Goal: Information Seeking & Learning: Learn about a topic

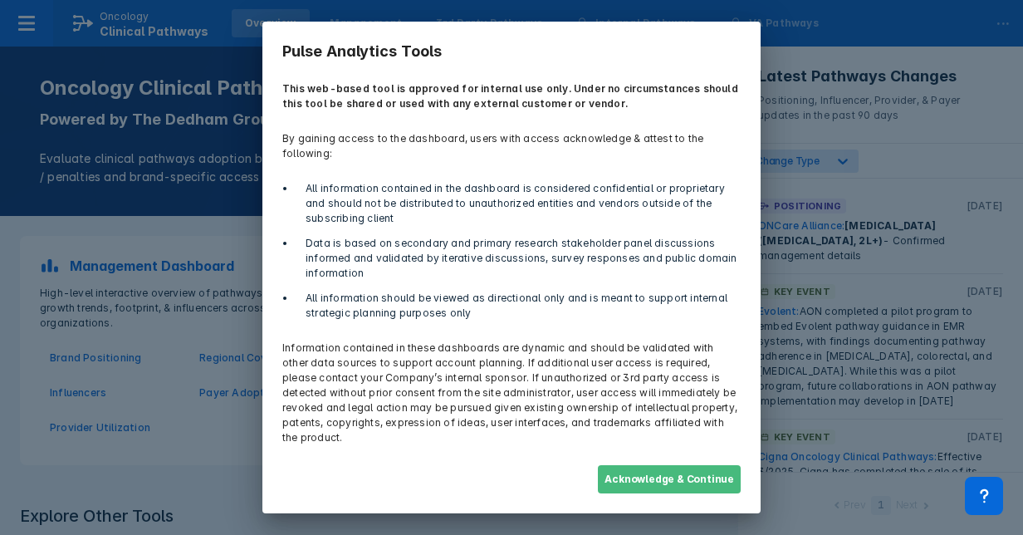
click at [662, 467] on button "Acknowledge & Continue" at bounding box center [669, 479] width 143 height 28
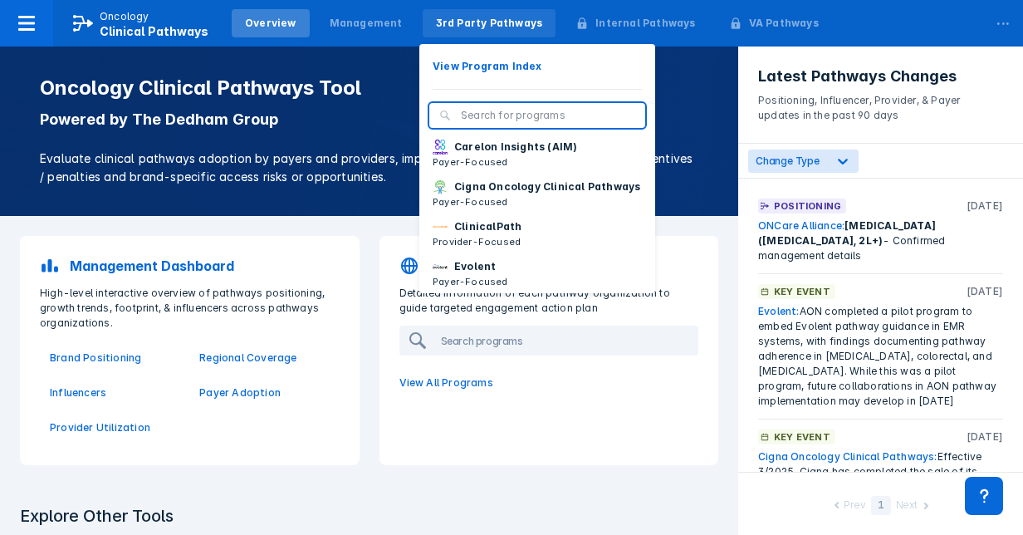
click at [503, 22] on div "3rd Party Pathways" at bounding box center [489, 23] width 107 height 15
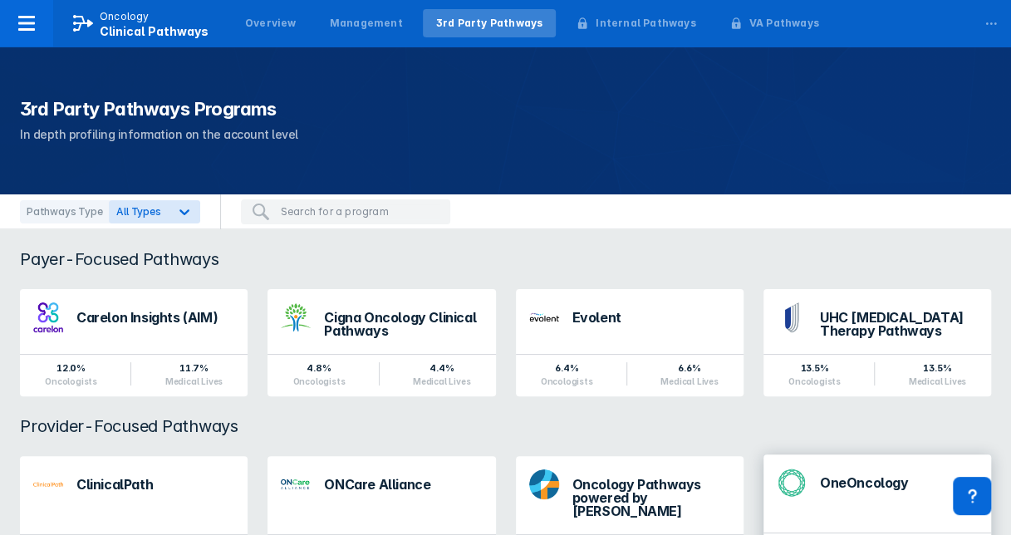
click at [831, 483] on div "OneOncology" at bounding box center [899, 482] width 158 height 13
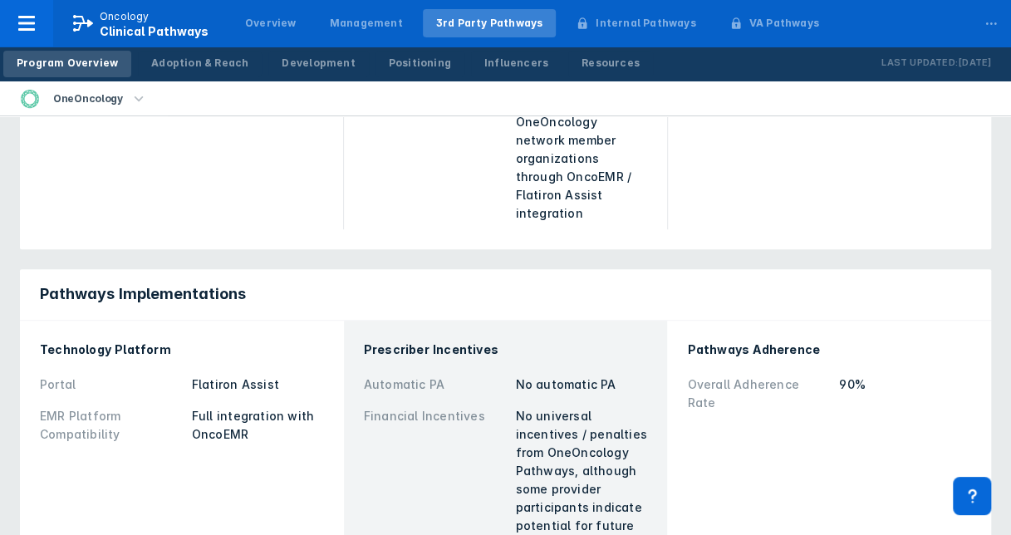
scroll to position [399, 0]
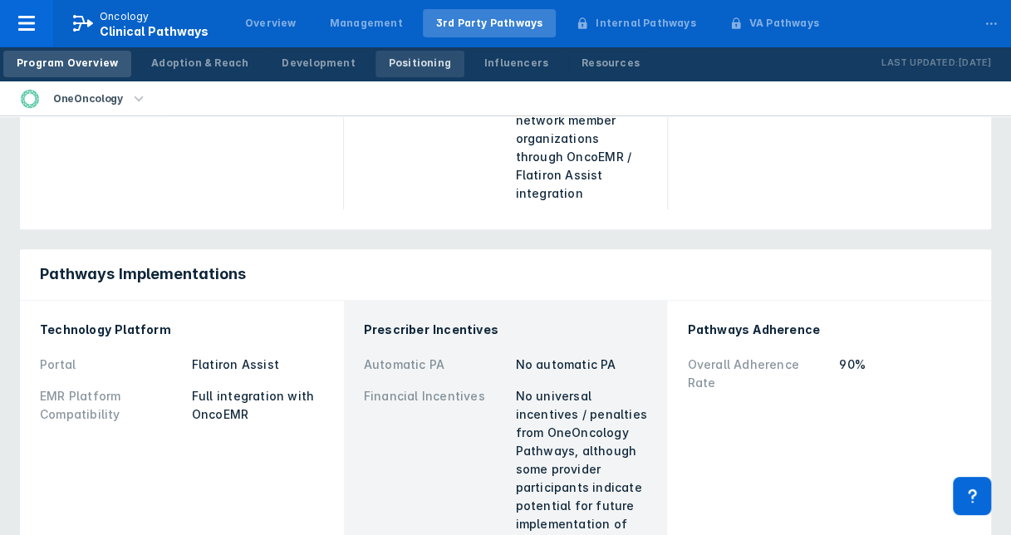
click at [414, 70] on div "Positioning" at bounding box center [420, 63] width 62 height 15
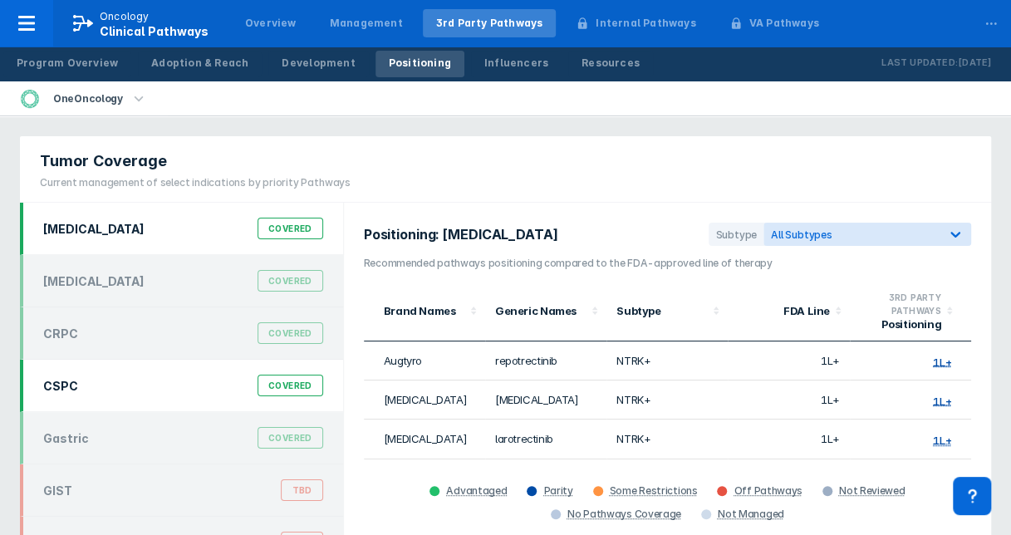
click at [282, 379] on div "Covered" at bounding box center [291, 386] width 66 height 22
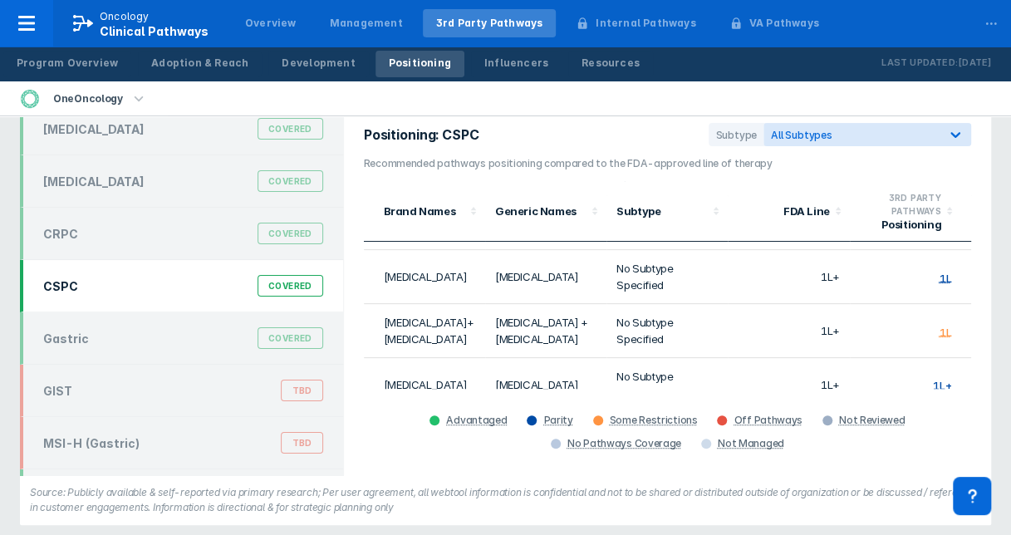
scroll to position [121, 0]
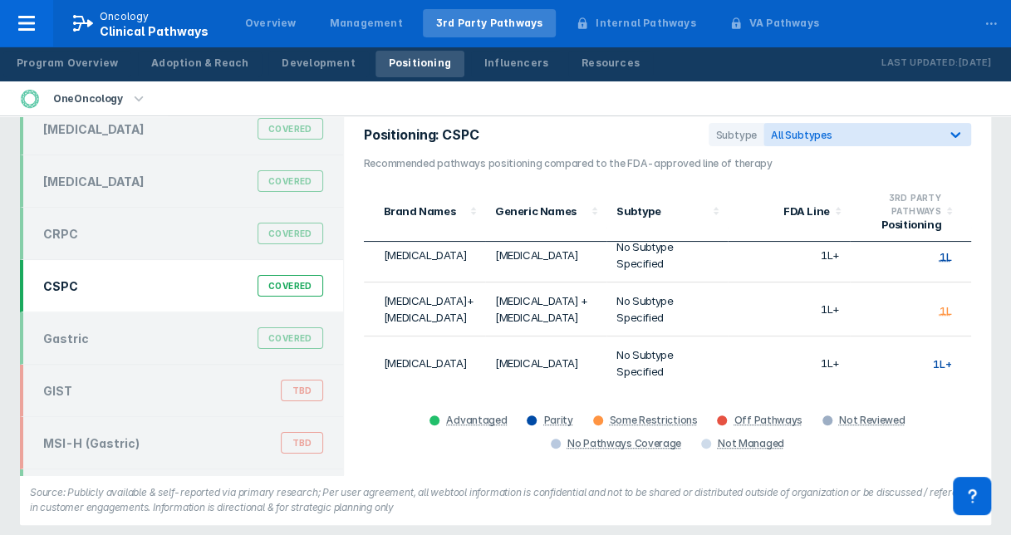
click at [933, 360] on span "1L+" at bounding box center [942, 363] width 18 height 13
click at [933, 366] on span "1L+" at bounding box center [942, 363] width 18 height 13
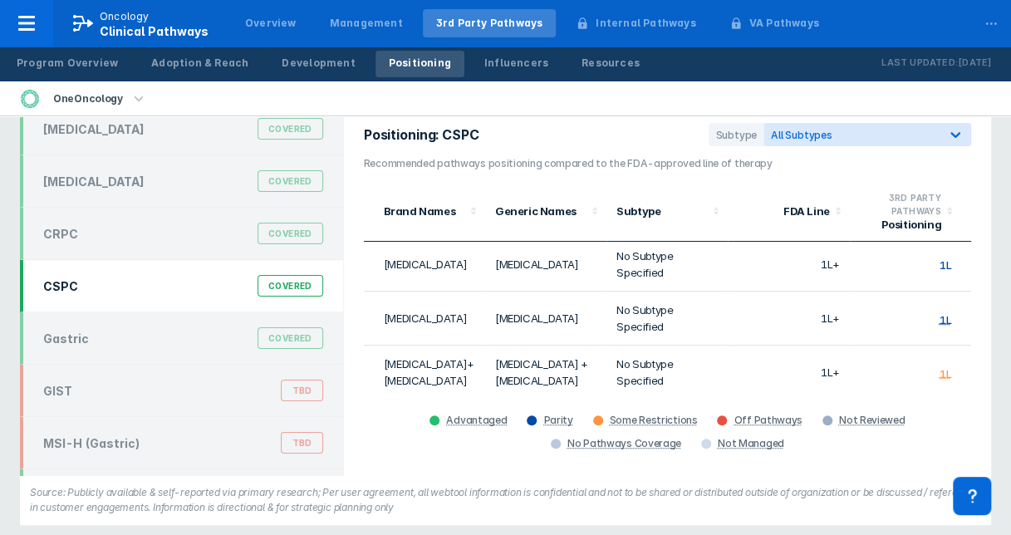
scroll to position [22, 0]
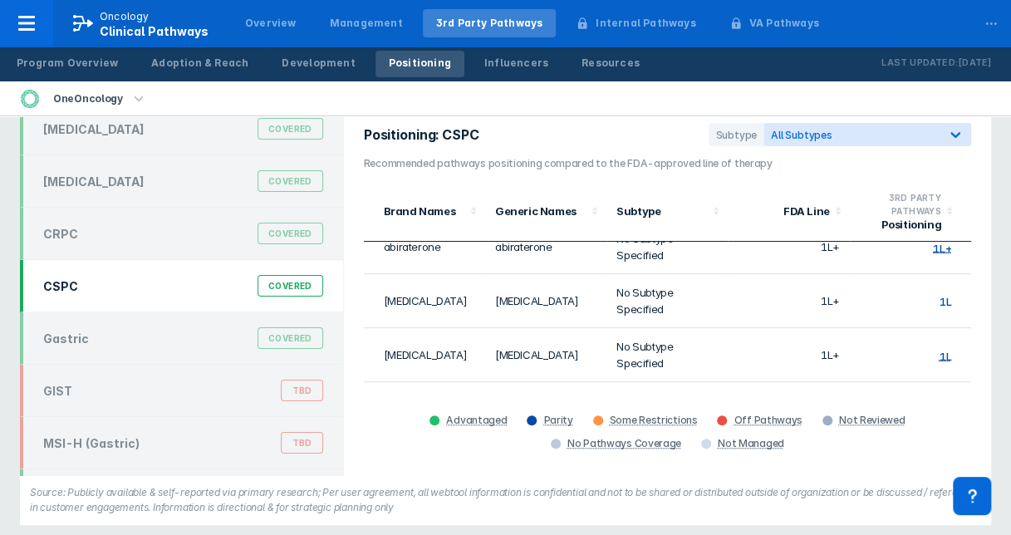
click at [987, 211] on div "Positioning: CSPC Subtype All Subtypes Recommended pathways positioning compare…" at bounding box center [667, 289] width 647 height 372
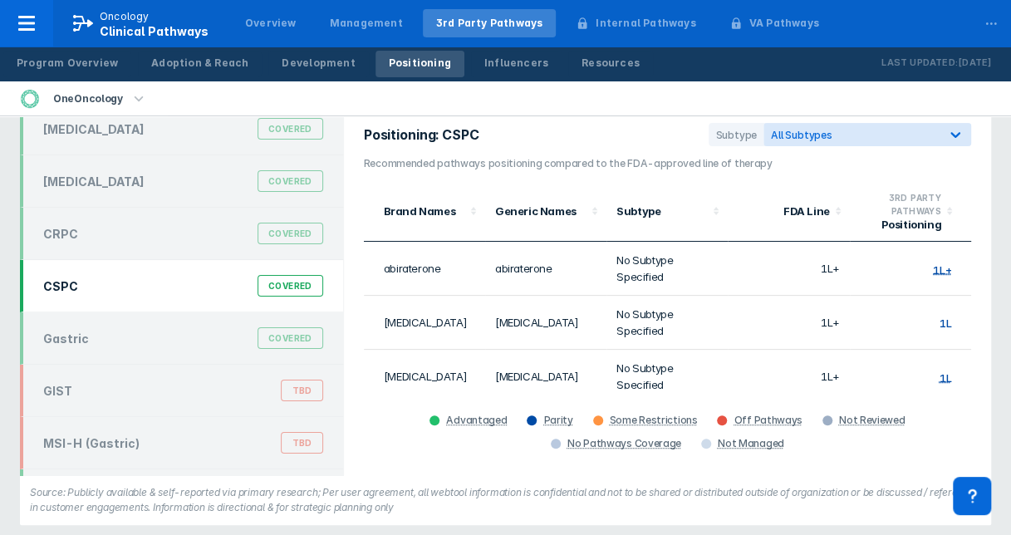
click at [778, 305] on td "1L+" at bounding box center [788, 323] width 121 height 54
click at [735, 261] on td "1L+" at bounding box center [788, 269] width 121 height 54
drag, startPoint x: 729, startPoint y: 256, endPoint x: 617, endPoint y: 183, distance: 133.9
click at [709, 238] on table "Brand Names Generic Names Subtype FDA Line 3RD PARTY PATHWAYS Positioning abira…" at bounding box center [667, 346] width 607 height 331
drag, startPoint x: 503, startPoint y: 135, endPoint x: 414, endPoint y: 107, distance: 93.3
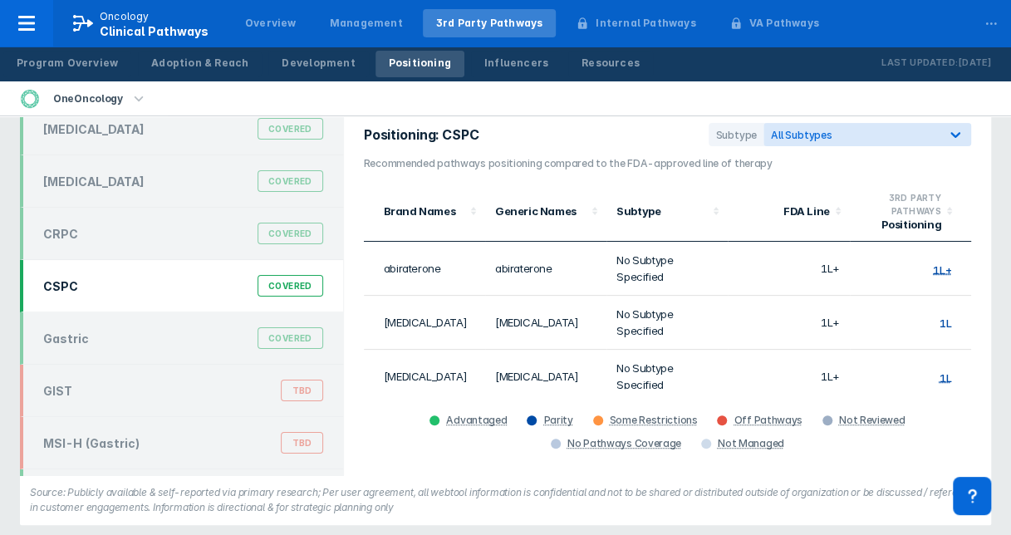
click at [474, 126] on section "Positioning: CSPC Subtype All Subtypes" at bounding box center [667, 139] width 607 height 33
click at [385, 100] on div "OneOncology" at bounding box center [505, 98] width 1011 height 35
click at [336, 76] on div "Program Overview Adoption & Reach Development Positioning Influencers Resources" at bounding box center [328, 64] width 656 height 35
drag, startPoint x: 124, startPoint y: 102, endPoint x: 110, endPoint y: 106, distance: 13.9
click at [120, 104] on li "OneOncology" at bounding box center [84, 98] width 168 height 34
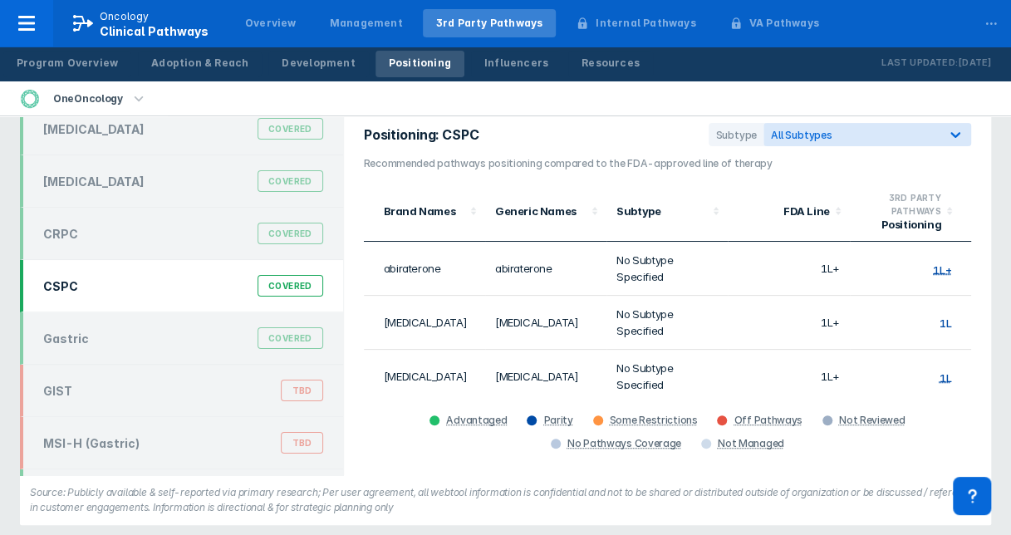
click at [110, 41] on div "Carelon Insights (AIM)" at bounding box center [151, 24] width 329 height 34
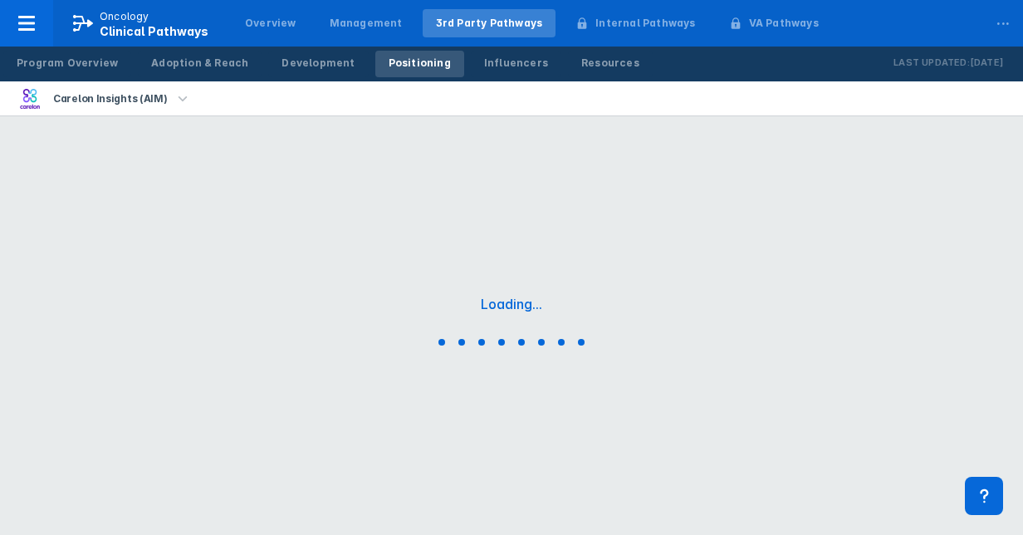
drag, startPoint x: 124, startPoint y: 101, endPoint x: 133, endPoint y: 100, distance: 9.3
click at [130, 101] on div "Carelon Insights (AIM)" at bounding box center [110, 98] width 127 height 23
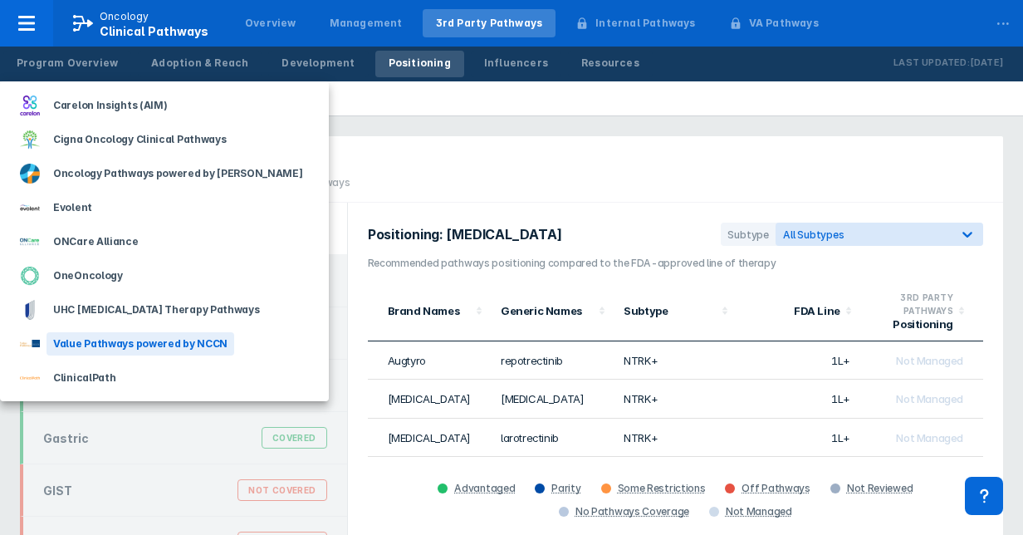
click at [84, 336] on div "Value Pathways powered by NCCN" at bounding box center [141, 343] width 188 height 23
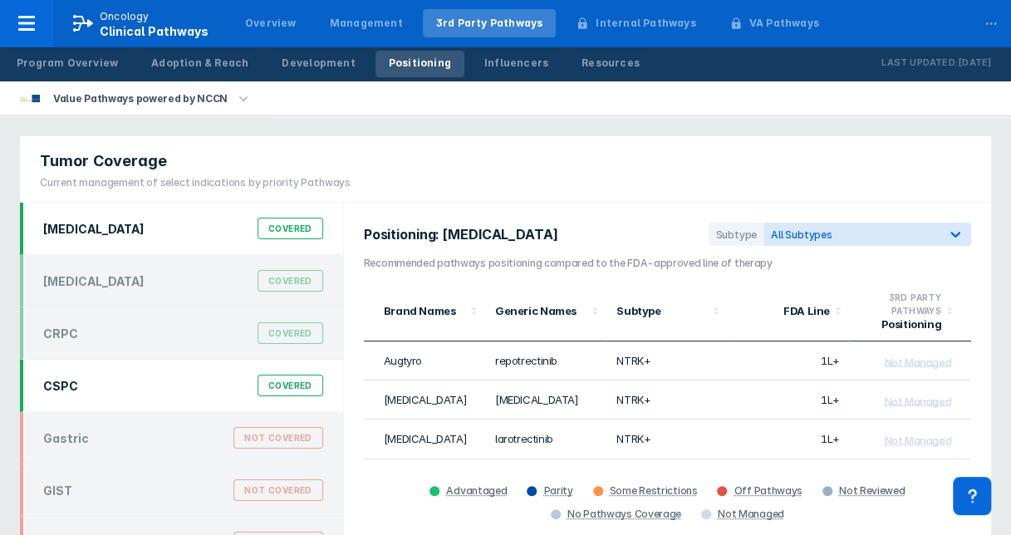
click at [266, 391] on div "Covered" at bounding box center [291, 386] width 66 height 22
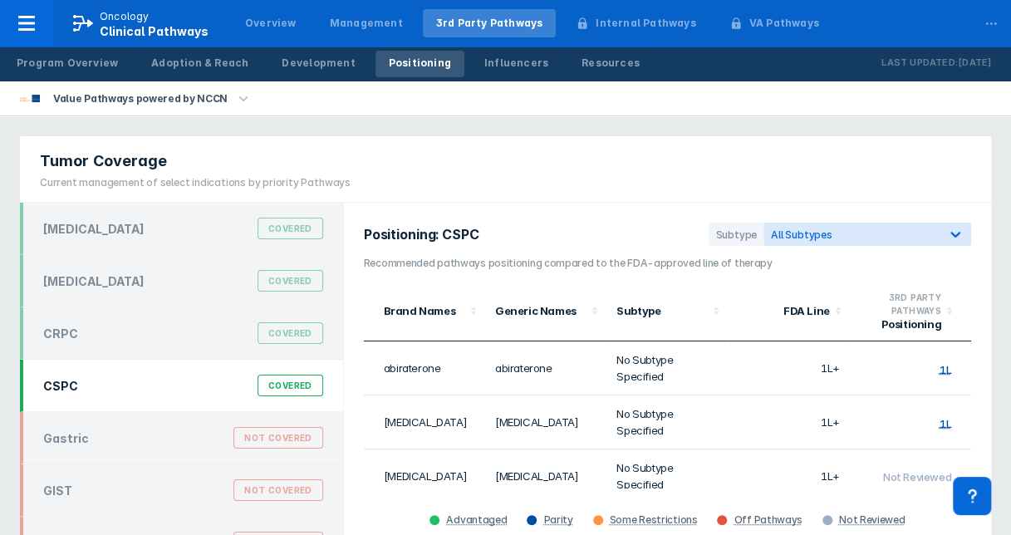
click at [266, 391] on div "Covered" at bounding box center [291, 386] width 66 height 22
drag, startPoint x: 974, startPoint y: 420, endPoint x: 1014, endPoint y: 495, distance: 85.9
click at [1010, 470] on div "Tumor Coverage Current management of select indications by priority Pathways Br…" at bounding box center [505, 380] width 1011 height 528
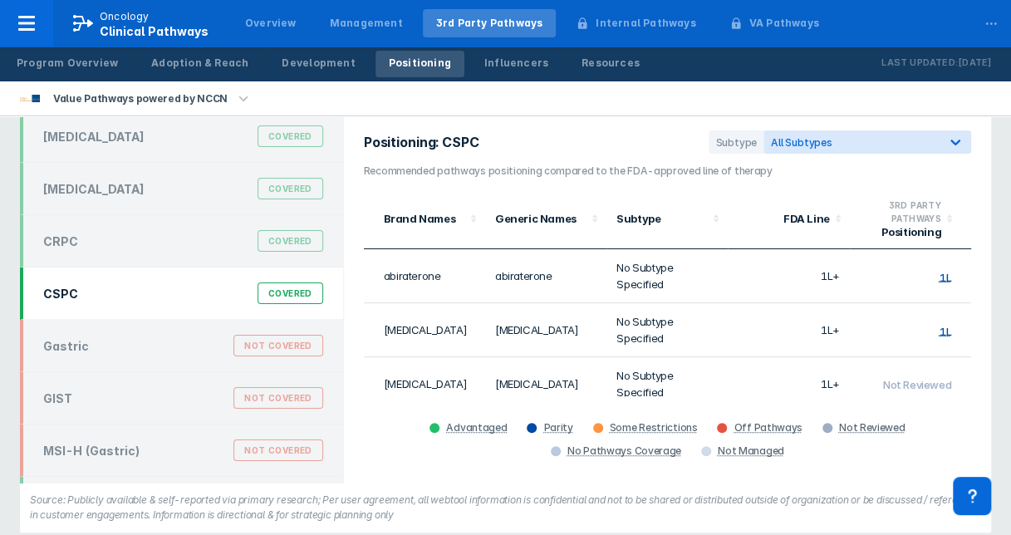
scroll to position [109, 0]
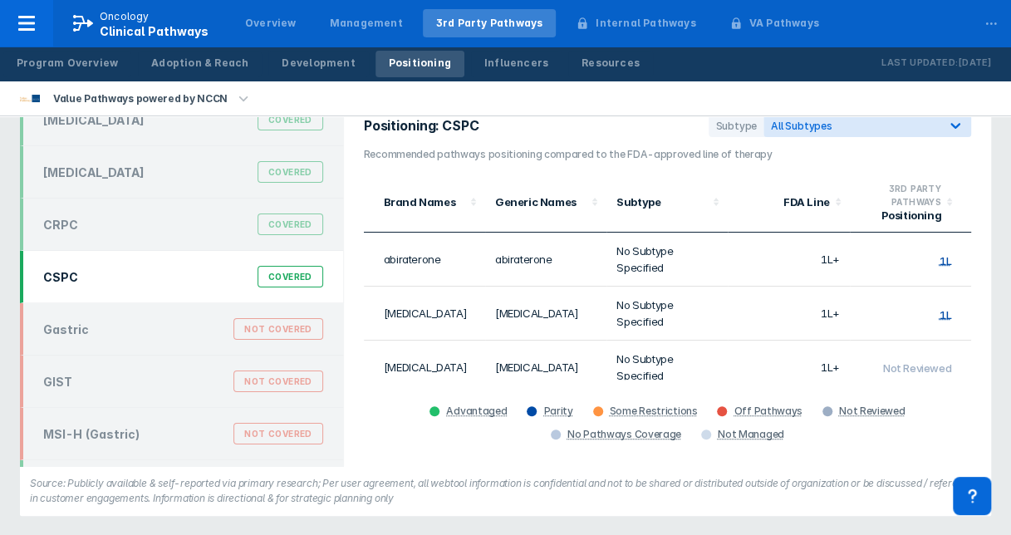
drag, startPoint x: 1008, startPoint y: 508, endPoint x: 996, endPoint y: 490, distance: 21.7
click at [1007, 507] on div "Tumor Coverage Current management of select indications by priority Pathways Br…" at bounding box center [505, 271] width 1011 height 528
click at [992, 483] on div "Tumor Coverage Current management of select indications by priority Pathways Br…" at bounding box center [505, 271] width 991 height 508
click at [969, 385] on div "Positioning: CSPC Subtype All Subtypes Recommended pathways positioning compare…" at bounding box center [667, 280] width 647 height 372
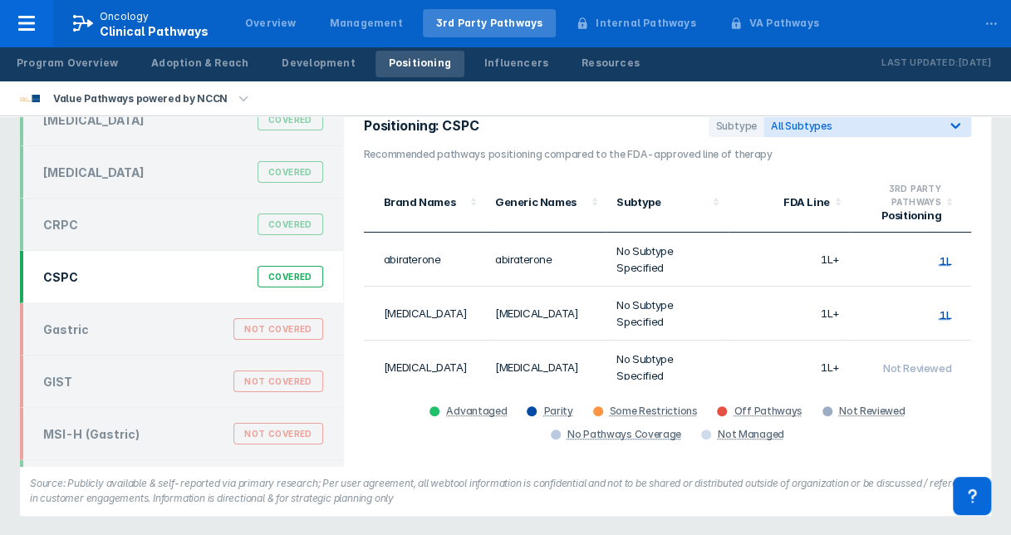
click at [966, 380] on div "Advantaged Parity Some Restrictions Off Pathways Not Reviewed No Pathways Cover…" at bounding box center [667, 413] width 607 height 66
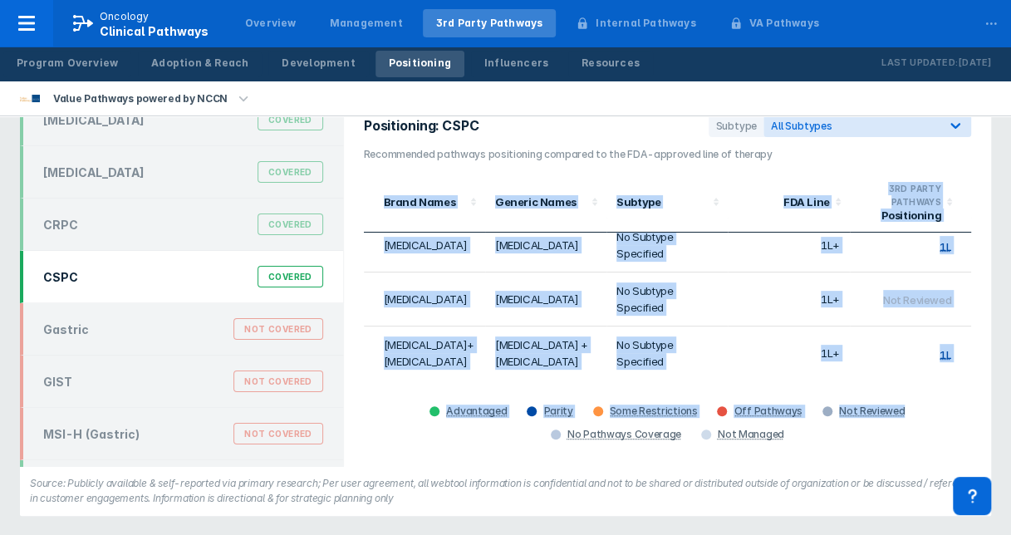
click at [965, 374] on div "Positioning: CSPC Subtype All Subtypes Recommended pathways positioning compare…" at bounding box center [667, 280] width 647 height 372
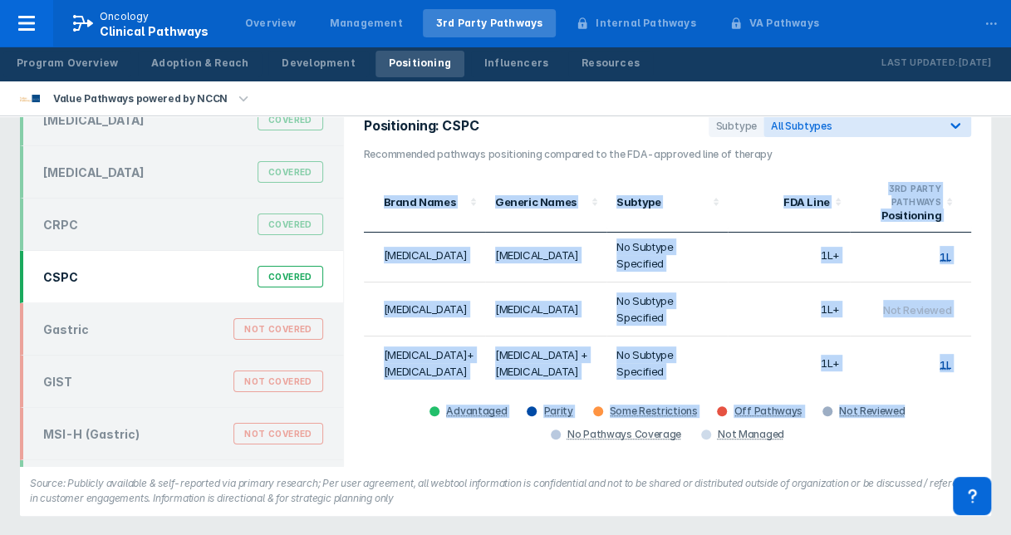
click at [970, 289] on div "Positioning: CSPC Subtype All Subtypes Recommended pathways positioning compare…" at bounding box center [667, 280] width 647 height 372
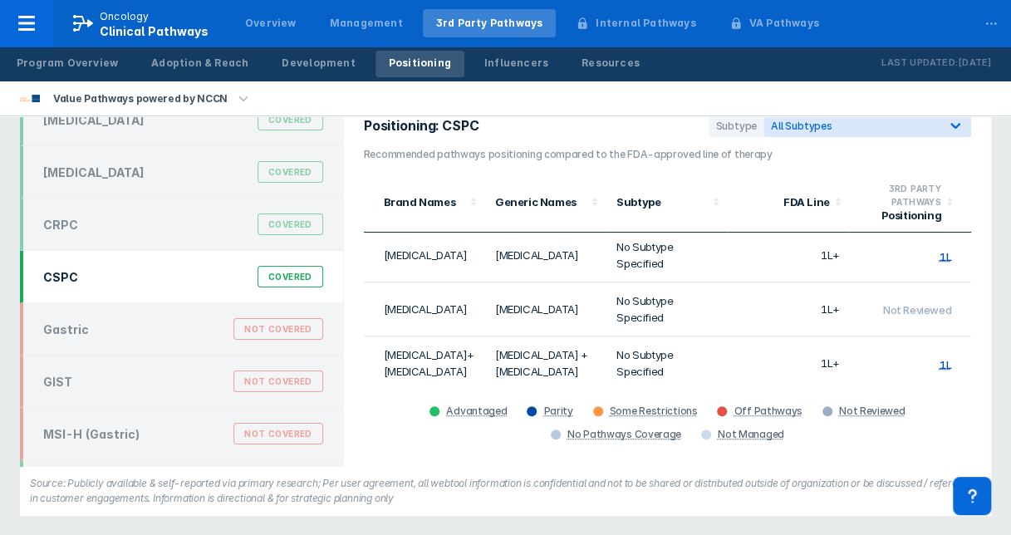
click at [970, 286] on div "Positioning: CSPC Subtype All Subtypes Recommended pathways positioning compare…" at bounding box center [667, 280] width 647 height 372
click at [970, 248] on div "Positioning: CSPC Subtype All Subtypes Recommended pathways positioning compare…" at bounding box center [667, 280] width 647 height 372
drag, startPoint x: 970, startPoint y: 244, endPoint x: 969, endPoint y: 216, distance: 28.3
click at [970, 233] on div "Positioning: CSPC Subtype All Subtypes Recommended pathways positioning compare…" at bounding box center [667, 280] width 647 height 372
drag, startPoint x: 969, startPoint y: 216, endPoint x: 969, endPoint y: 199, distance: 16.6
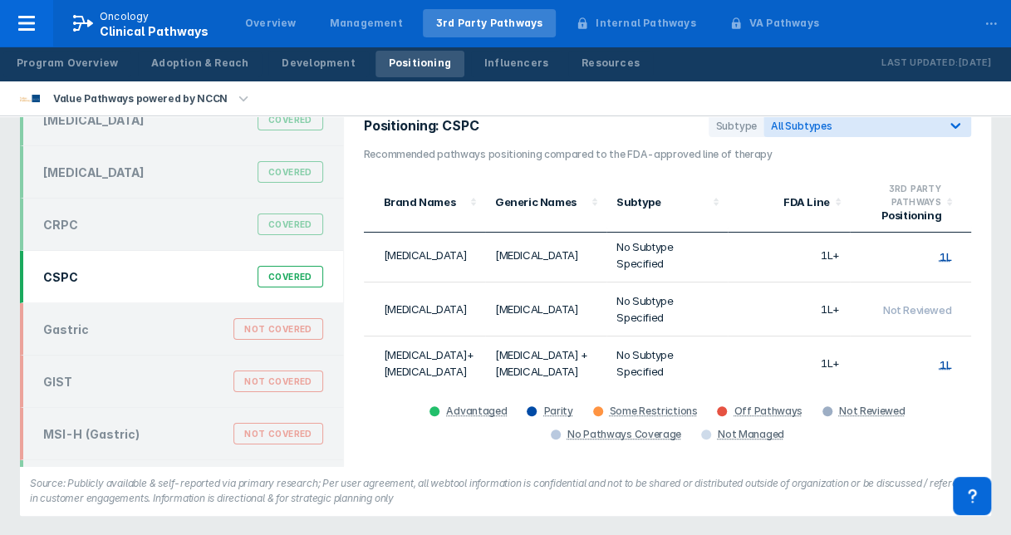
click at [969, 204] on div "Positioning: CSPC Subtype All Subtypes Recommended pathways positioning compare…" at bounding box center [667, 280] width 647 height 372
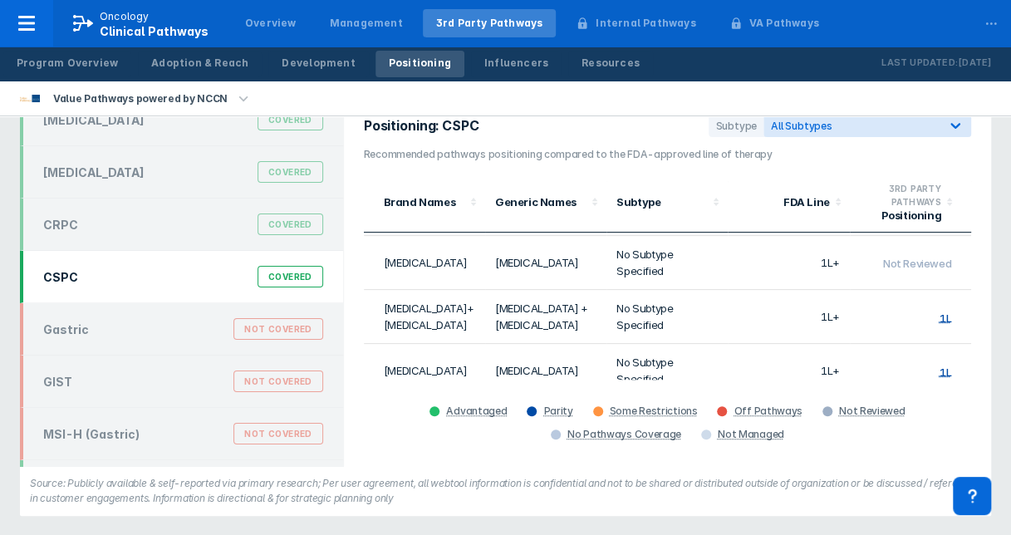
scroll to position [121, 0]
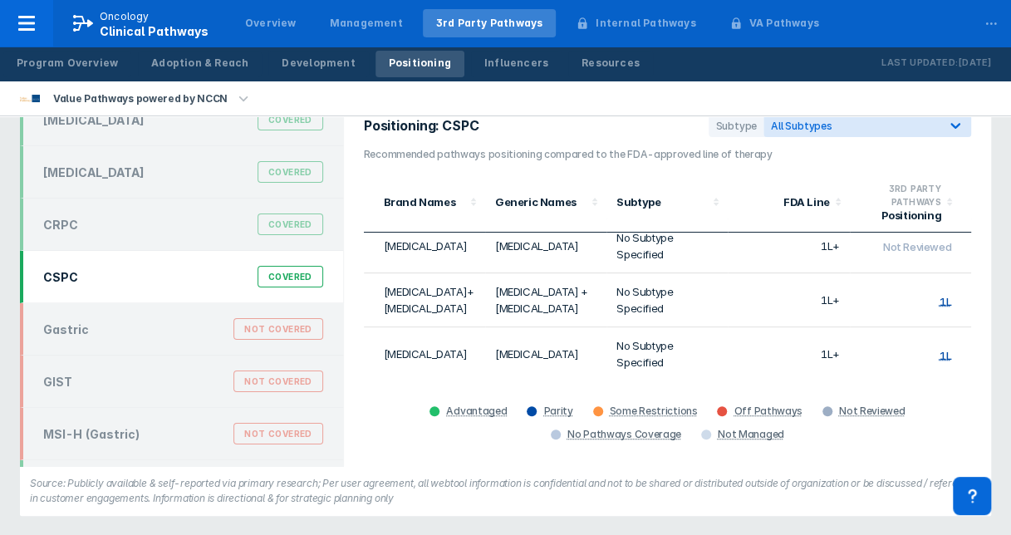
click at [945, 302] on td "1L" at bounding box center [910, 300] width 121 height 54
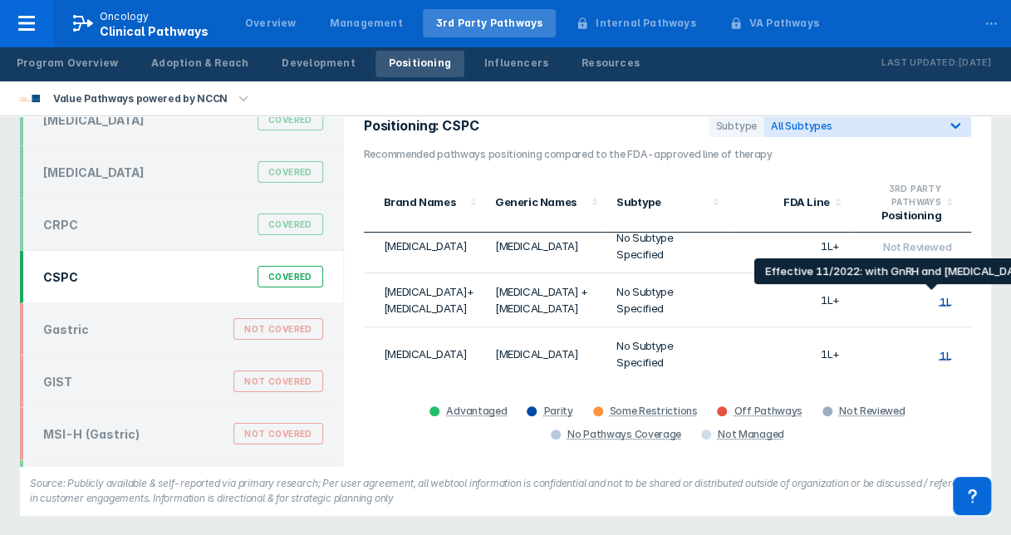
click at [940, 296] on div "1L" at bounding box center [946, 300] width 12 height 13
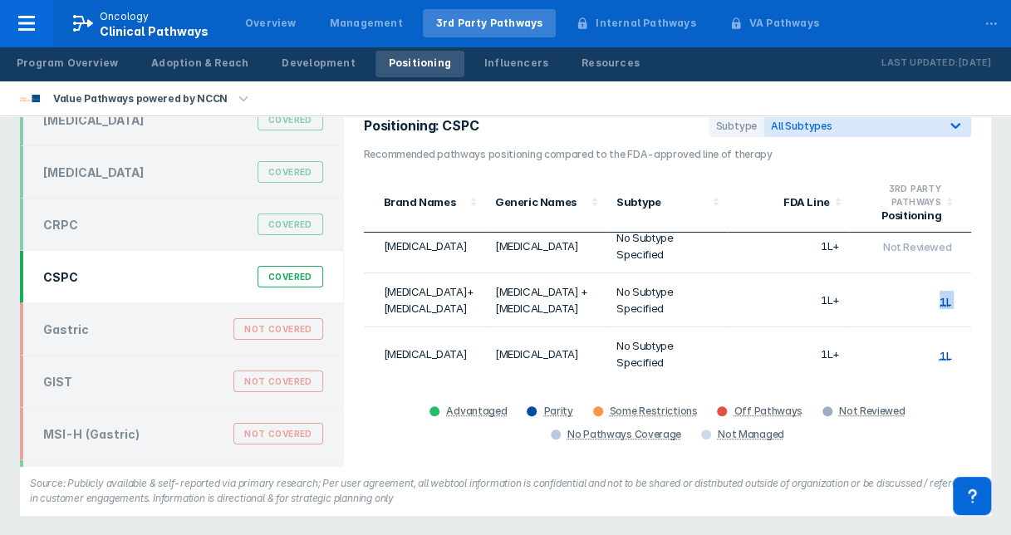
drag, startPoint x: 933, startPoint y: 296, endPoint x: 944, endPoint y: 278, distance: 20.5
click at [940, 294] on div "1L" at bounding box center [946, 300] width 12 height 13
drag, startPoint x: 944, startPoint y: 278, endPoint x: 947, endPoint y: 264, distance: 14.5
click at [949, 270] on tbody "abiraterone abiraterone No Subtype Specified 1L+ 1L Erleada apalutamide No Subt…" at bounding box center [667, 246] width 607 height 270
drag, startPoint x: 947, startPoint y: 264, endPoint x: 938, endPoint y: 259, distance: 10.4
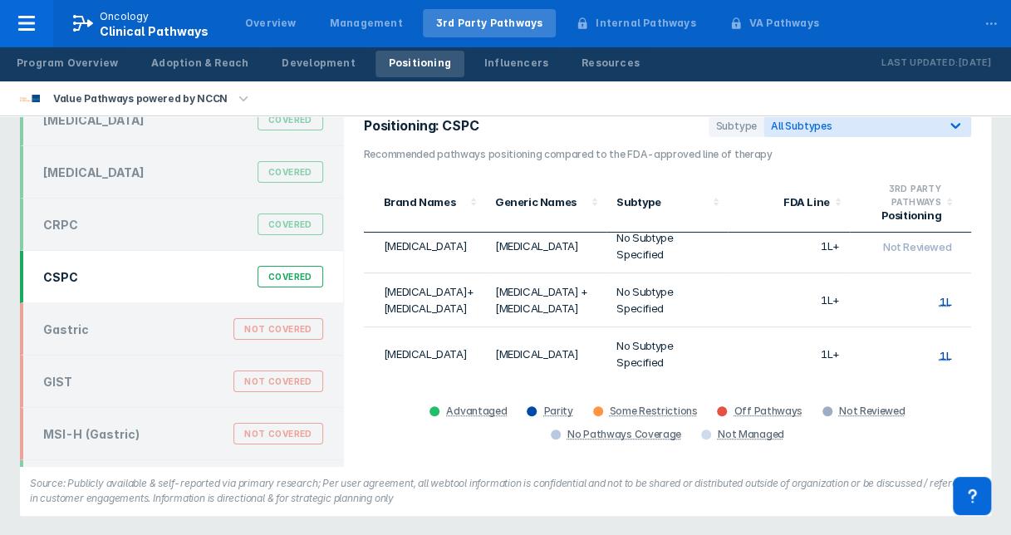
click at [945, 264] on td "Not Reviewed" at bounding box center [910, 246] width 121 height 54
click at [895, 236] on td "Not Reviewed" at bounding box center [910, 246] width 121 height 54
drag, startPoint x: 987, startPoint y: 247, endPoint x: 984, endPoint y: 226, distance: 20.9
click at [985, 232] on div "Positioning: CSPC Subtype All Subtypes Recommended pathways positioning compare…" at bounding box center [667, 280] width 647 height 372
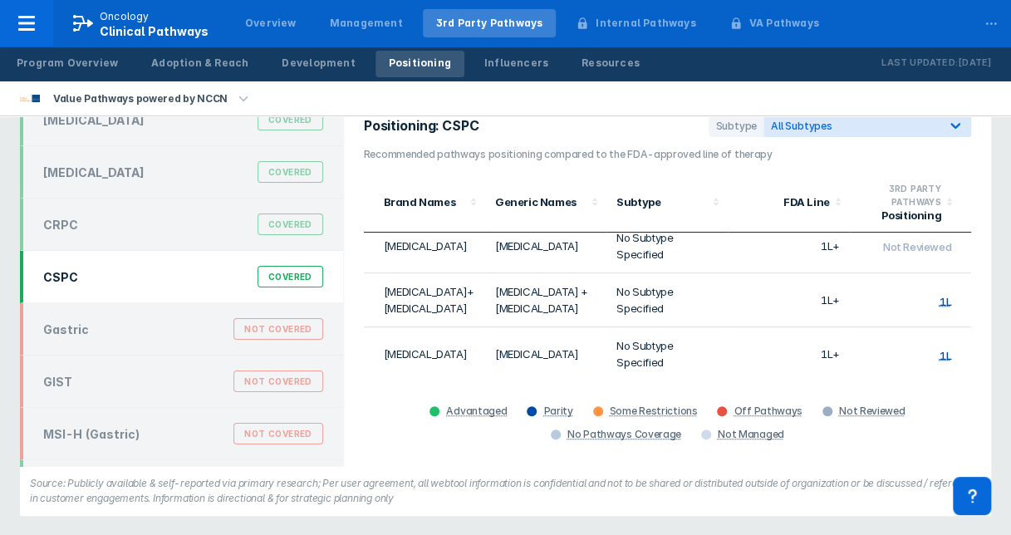
drag, startPoint x: 984, startPoint y: 226, endPoint x: 980, endPoint y: 204, distance: 22.8
click at [984, 218] on div "Positioning: CSPC Subtype All Subtypes Recommended pathways positioning compare…" at bounding box center [667, 280] width 647 height 372
click at [982, 211] on div "Positioning: CSPC Subtype All Subtypes Recommended pathways positioning compare…" at bounding box center [667, 280] width 647 height 372
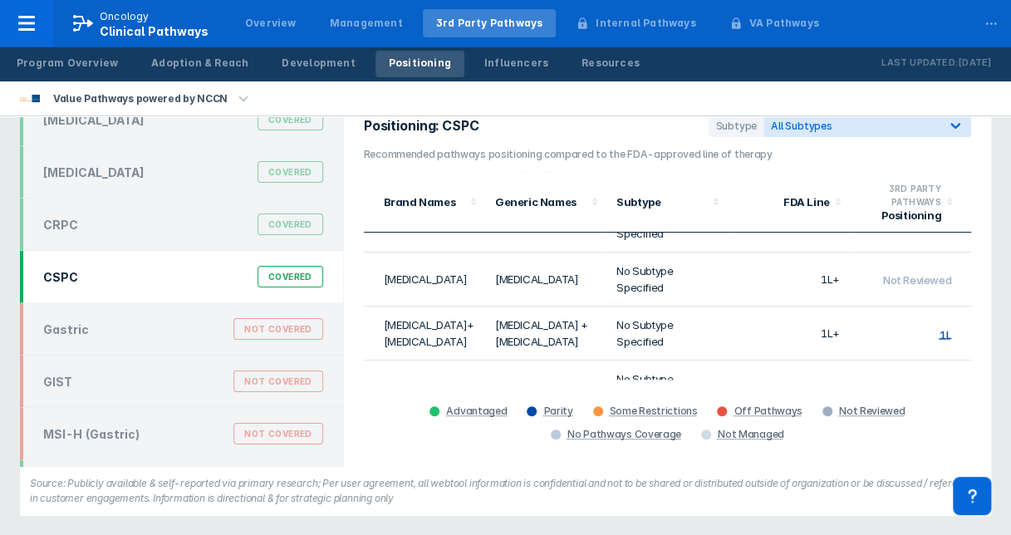
scroll to position [0, 0]
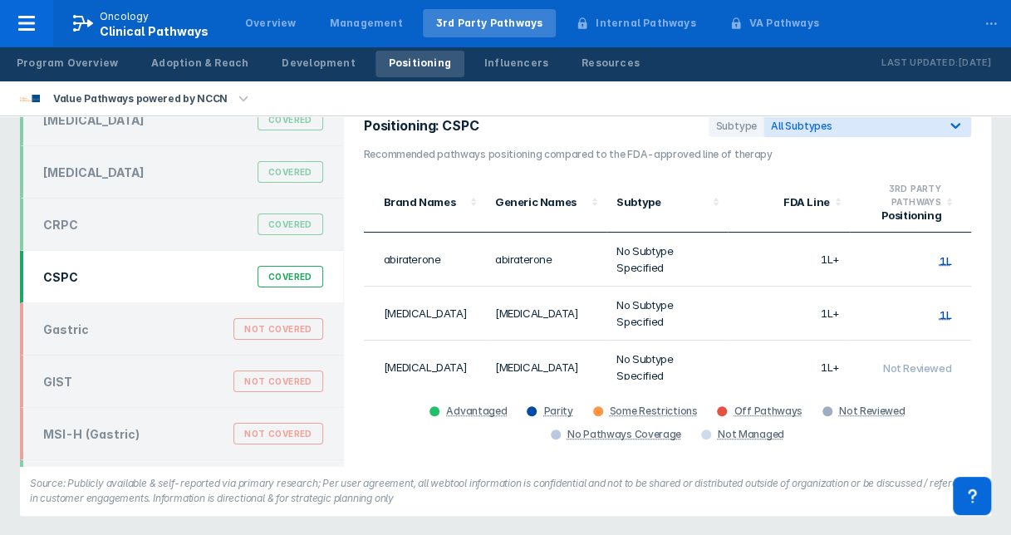
drag, startPoint x: 964, startPoint y: 341, endPoint x: 971, endPoint y: 243, distance: 98.2
click at [971, 243] on div "Positioning: CSPC Subtype All Subtypes Recommended pathways positioning compare…" at bounding box center [667, 280] width 647 height 372
drag, startPoint x: 971, startPoint y: 243, endPoint x: 972, endPoint y: 233, distance: 9.2
click at [971, 241] on div "Positioning: CSPC Subtype All Subtypes Recommended pathways positioning compare…" at bounding box center [667, 280] width 647 height 372
click at [972, 229] on div "Positioning: CSPC Subtype All Subtypes Recommended pathways positioning compare…" at bounding box center [667, 280] width 647 height 372
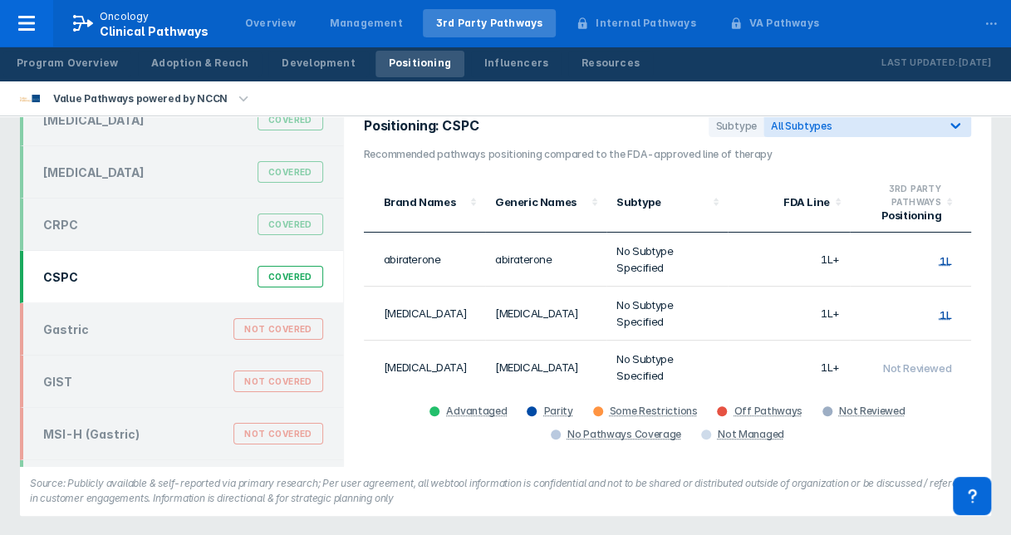
click at [972, 225] on div "Positioning: CSPC Subtype All Subtypes Recommended pathways positioning compare…" at bounding box center [667, 280] width 647 height 372
click at [970, 373] on div "Positioning: CSPC Subtype All Subtypes Recommended pathways positioning compare…" at bounding box center [667, 280] width 647 height 372
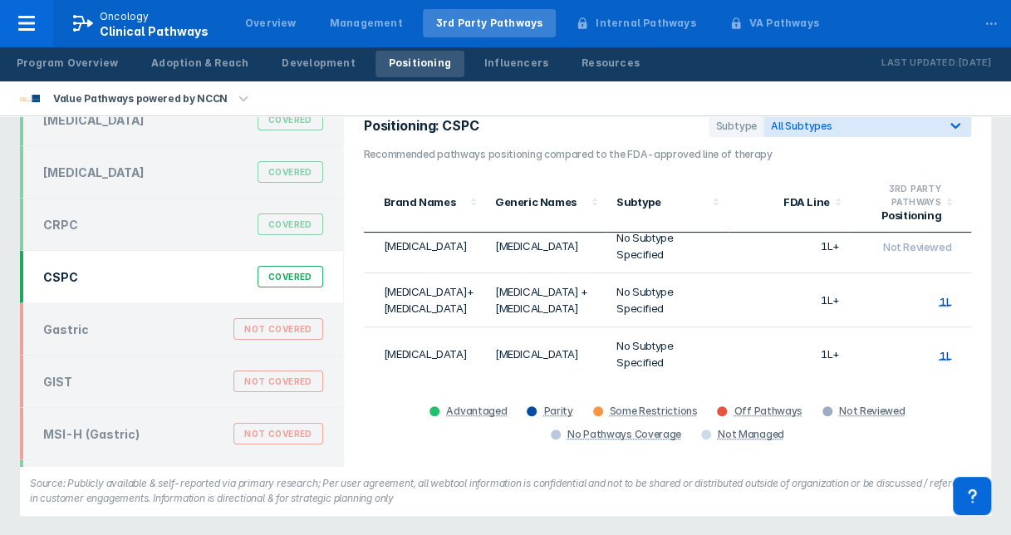
scroll to position [121, 0]
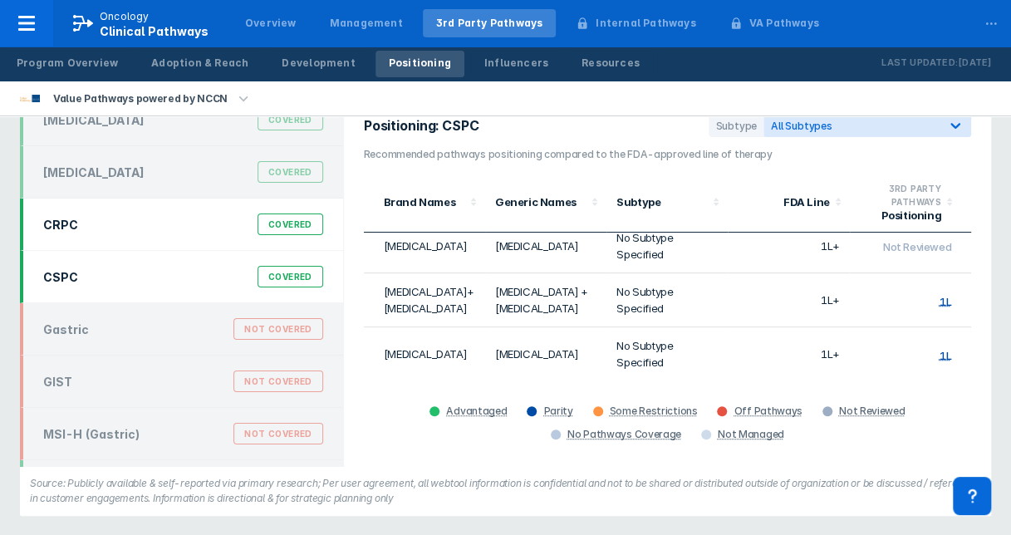
click at [281, 224] on div "Covered" at bounding box center [291, 224] width 66 height 22
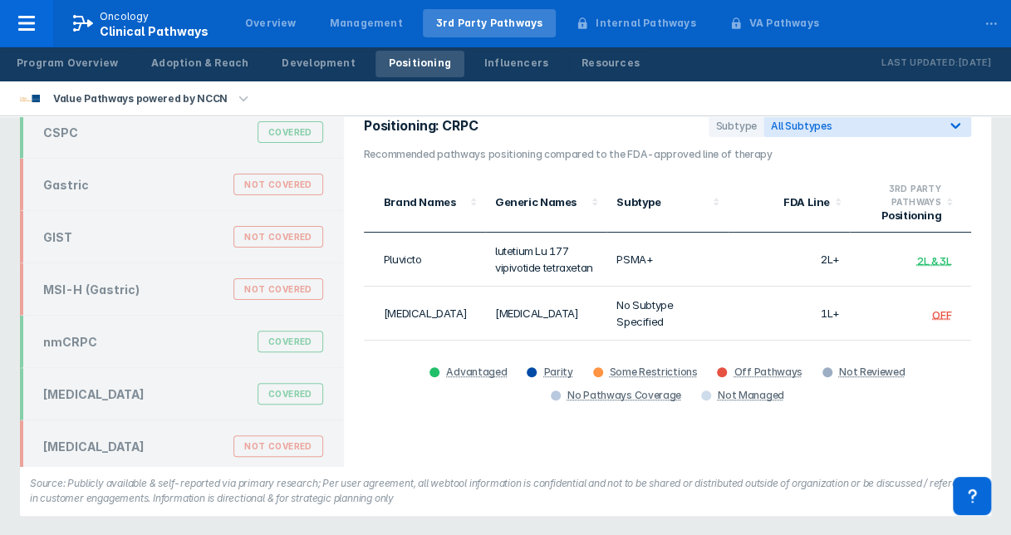
scroll to position [143, 0]
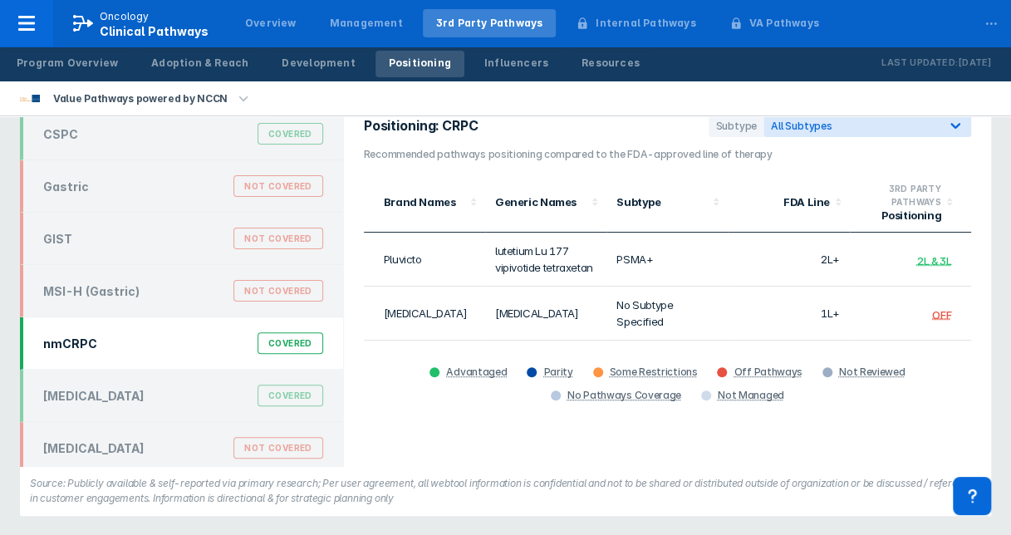
click at [277, 336] on div "Covered" at bounding box center [291, 343] width 66 height 22
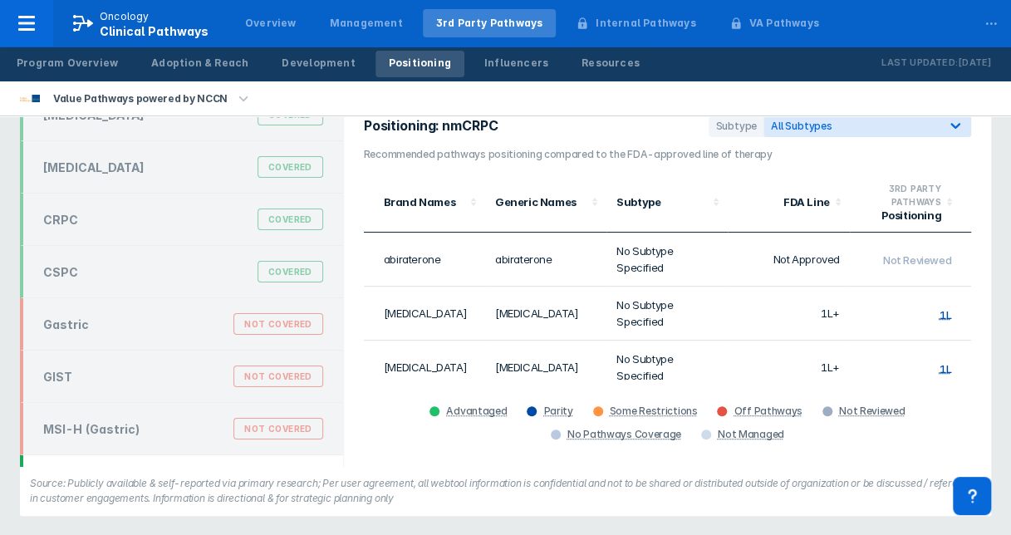
scroll to position [0, 0]
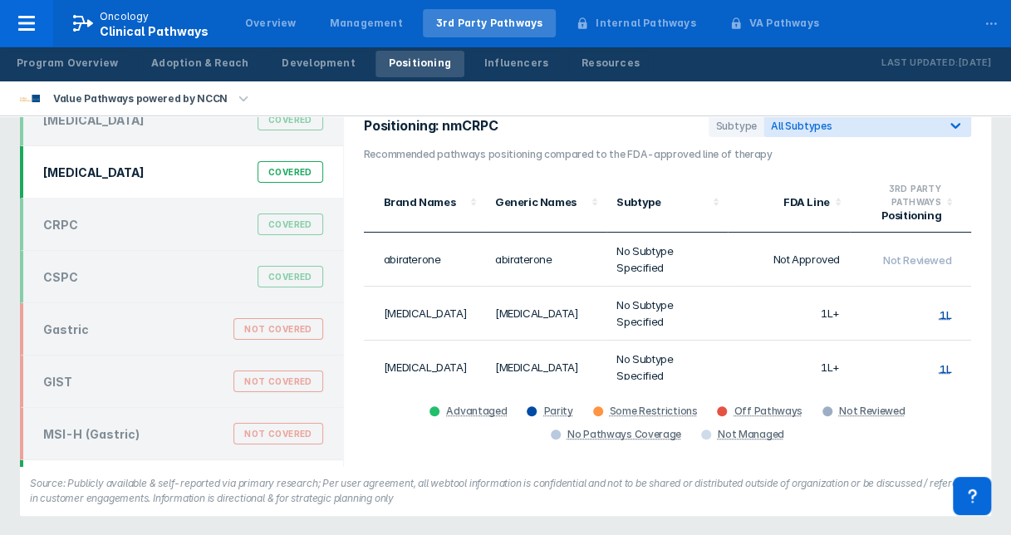
click at [297, 168] on div "Covered" at bounding box center [291, 172] width 66 height 22
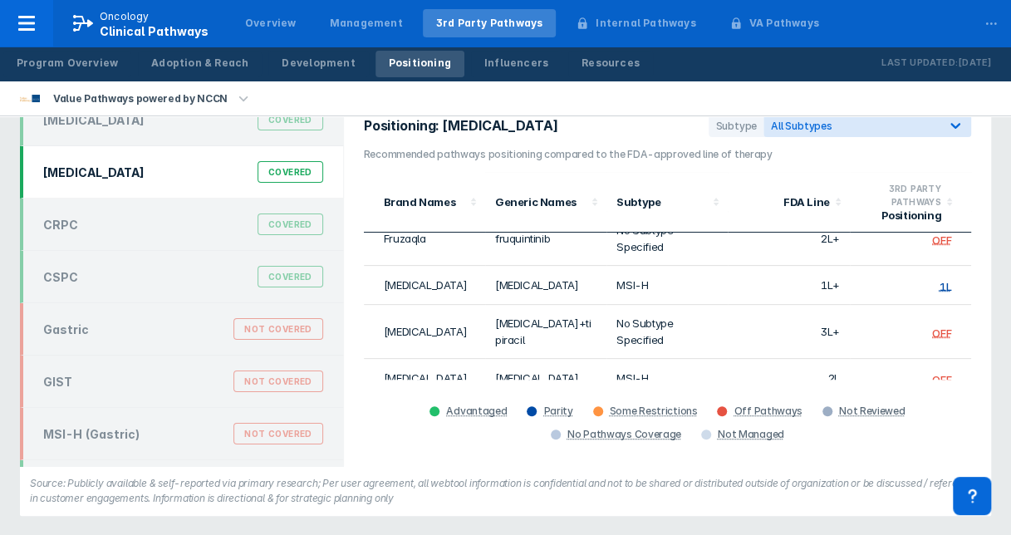
click at [972, 361] on div "Positioning: Colorectal Cancer Subtype All Subtypes Recommended pathways positi…" at bounding box center [667, 280] width 647 height 372
click at [979, 359] on div "Positioning: Colorectal Cancer Subtype All Subtypes Recommended pathways positi…" at bounding box center [667, 280] width 647 height 372
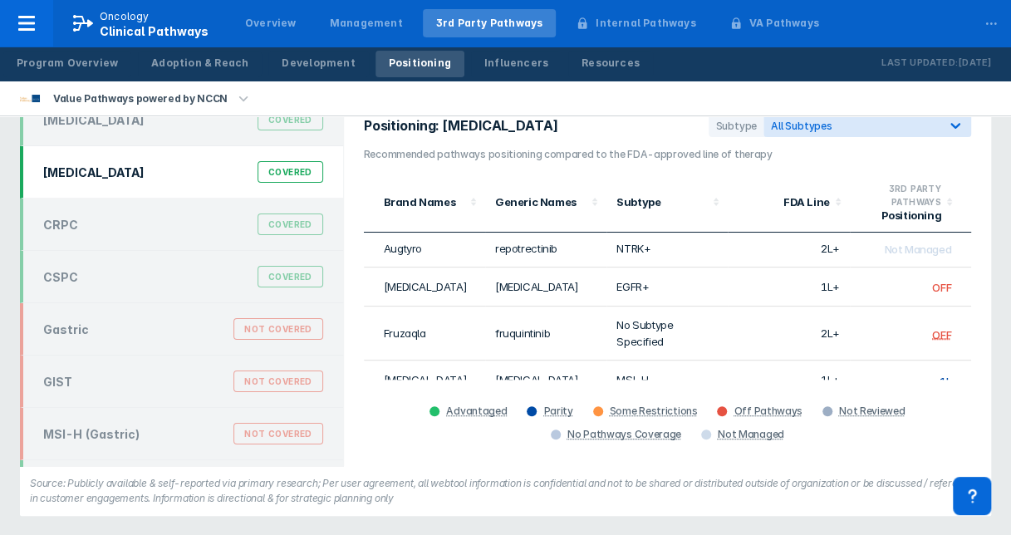
scroll to position [0, 0]
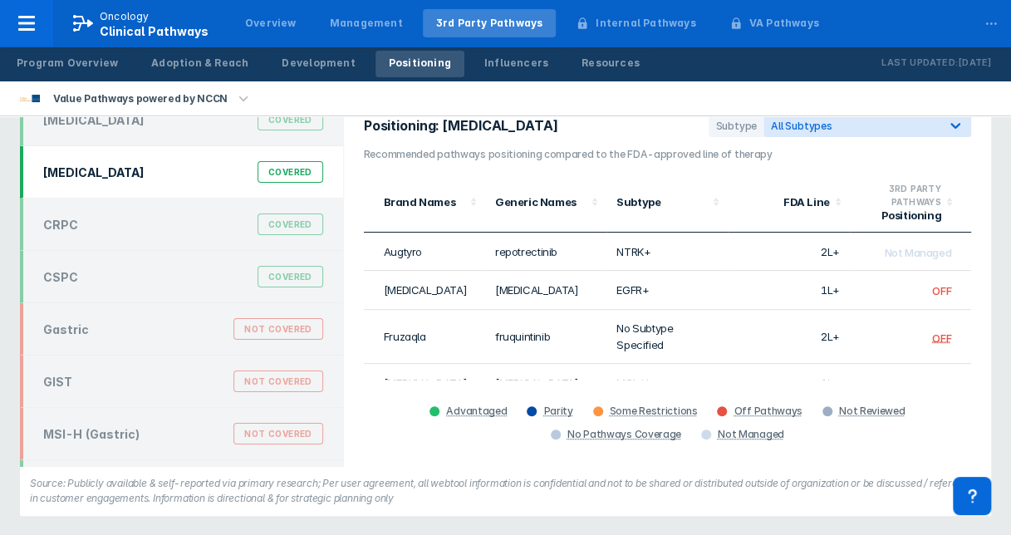
click at [976, 366] on div "Positioning: Colorectal Cancer Subtype All Subtypes Recommended pathways positi…" at bounding box center [667, 280] width 647 height 372
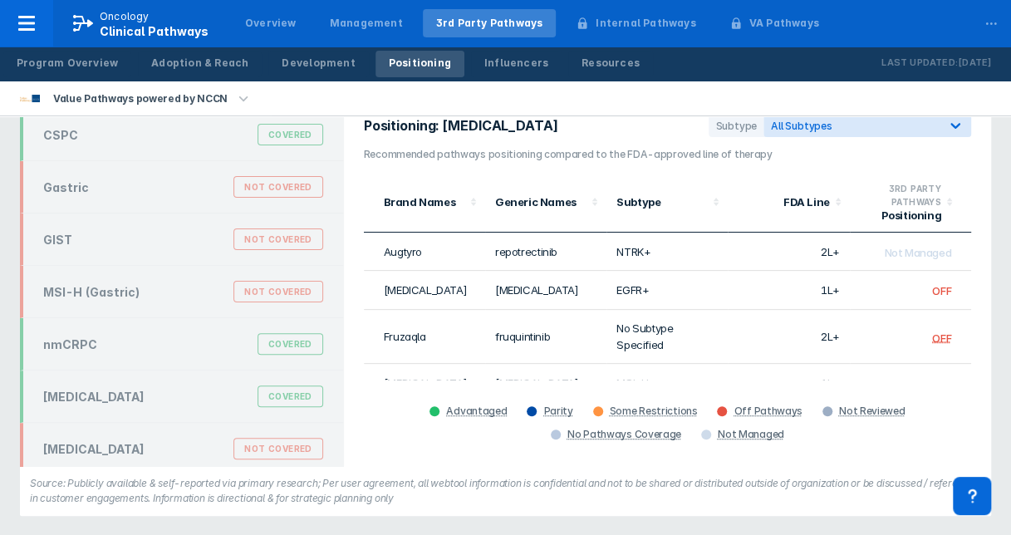
scroll to position [149, 0]
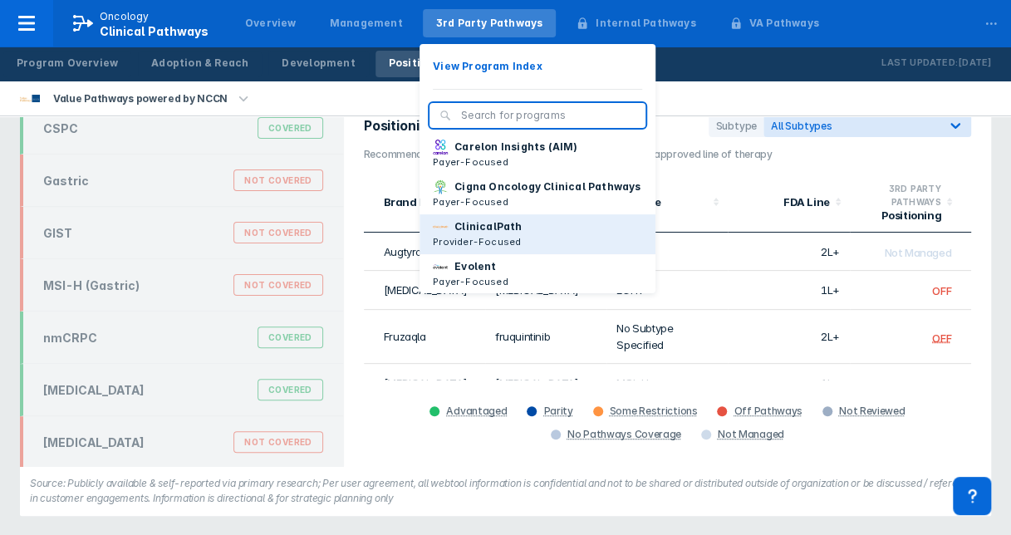
click at [465, 249] on p "Provider-Focused" at bounding box center [477, 241] width 89 height 15
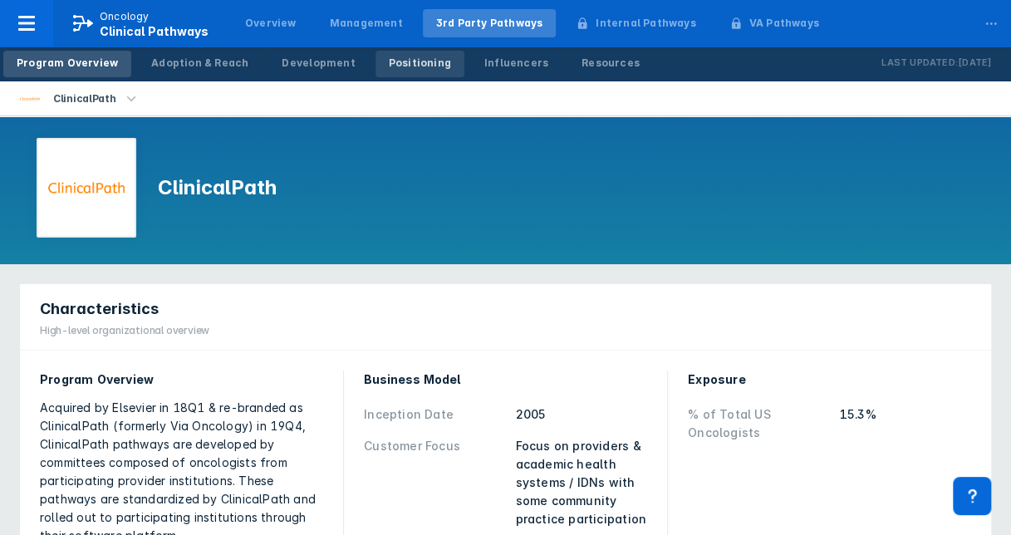
click at [389, 63] on div "Positioning" at bounding box center [420, 63] width 62 height 15
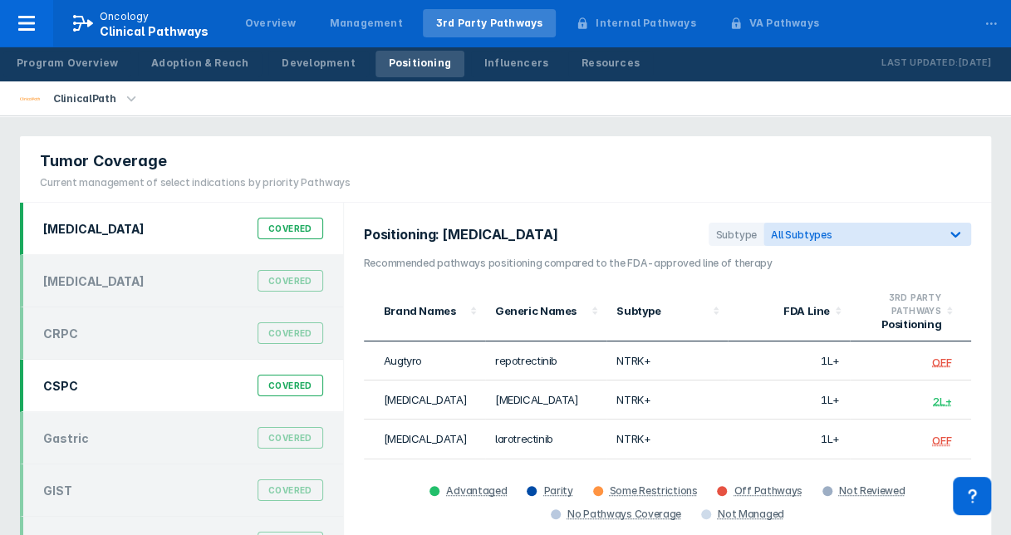
click at [289, 379] on div "Covered" at bounding box center [291, 386] width 66 height 22
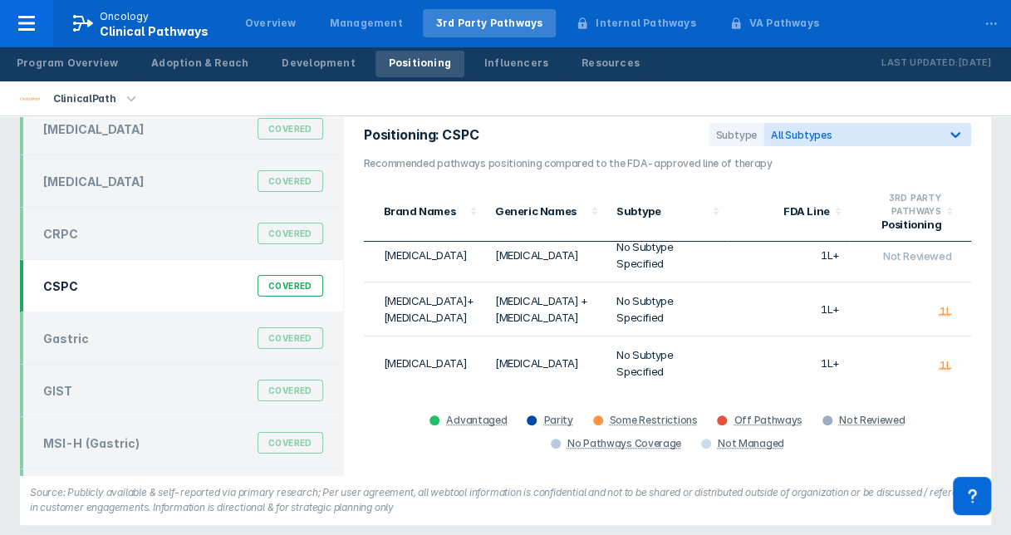
scroll to position [121, 0]
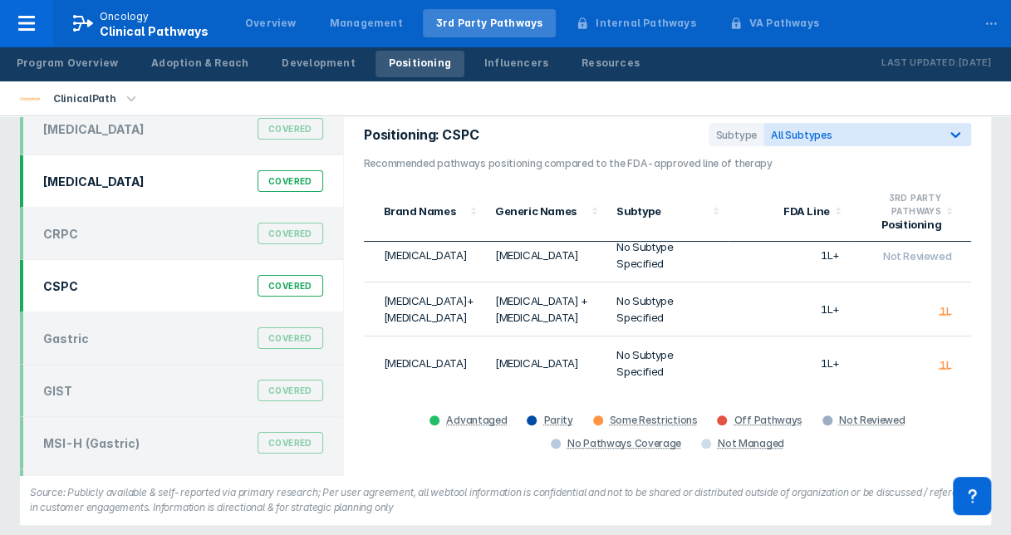
click at [277, 175] on div "Covered" at bounding box center [291, 181] width 66 height 22
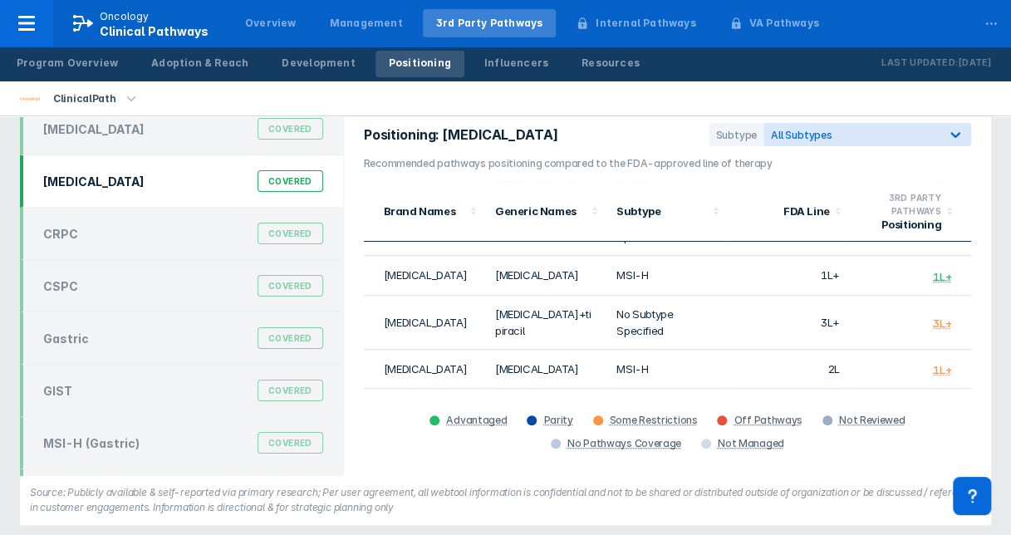
scroll to position [133, 0]
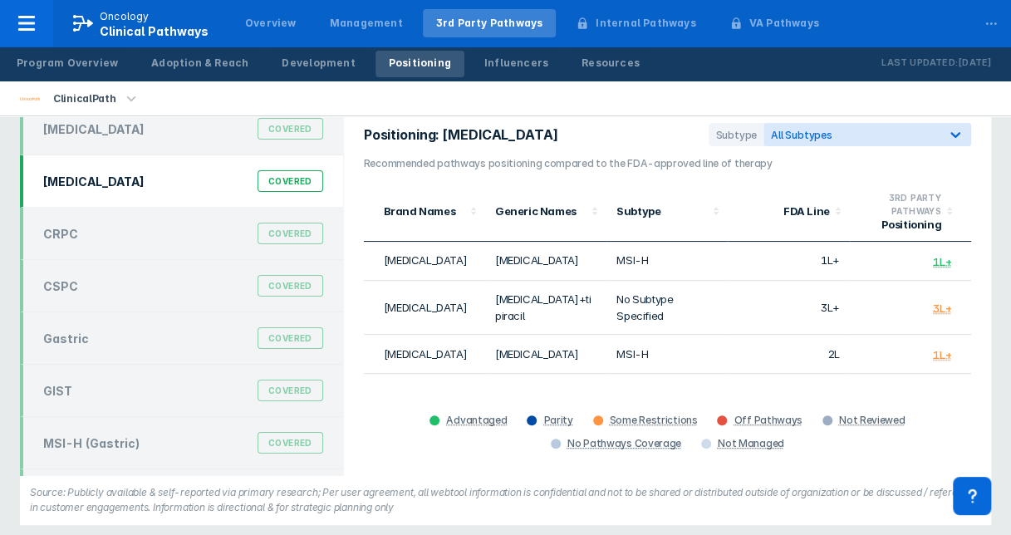
click at [974, 379] on div "Positioning: Colorectal Cancer Subtype All Subtypes Recommended pathways positi…" at bounding box center [667, 289] width 647 height 372
click at [977, 379] on div "Positioning: Colorectal Cancer Subtype All Subtypes Recommended pathways positi…" at bounding box center [667, 289] width 647 height 372
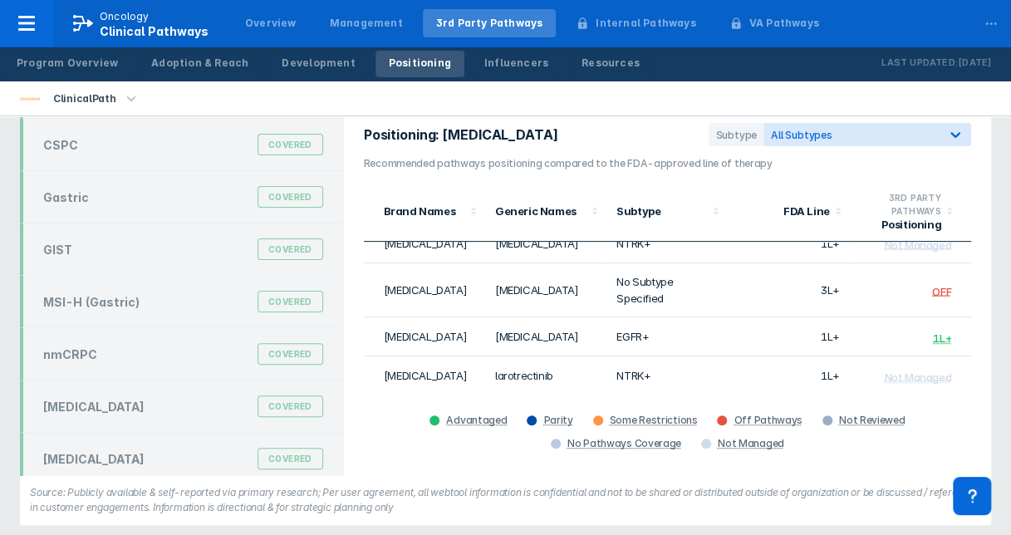
scroll to position [149, 0]
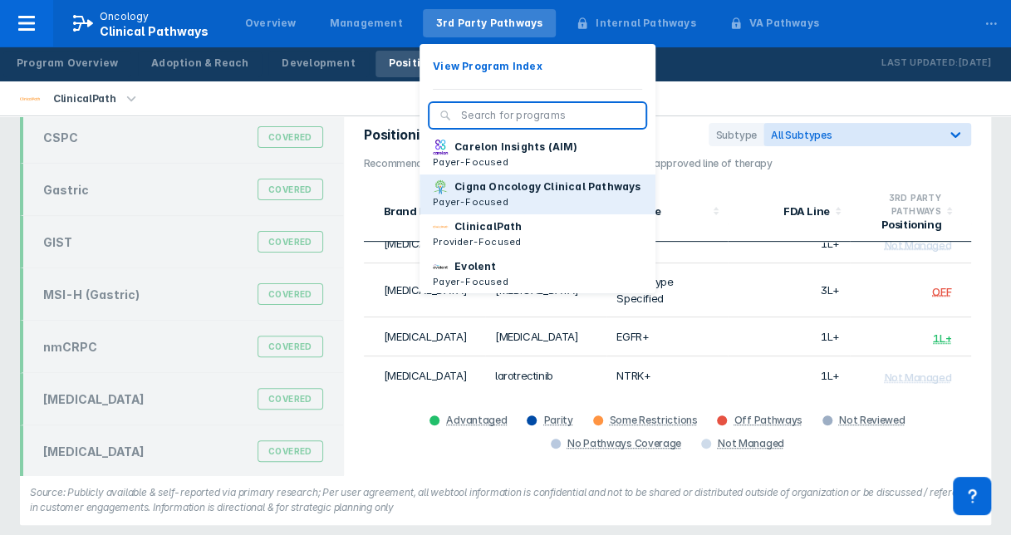
click at [480, 189] on p "Cigna Oncology Clinical Pathways" at bounding box center [547, 186] width 186 height 15
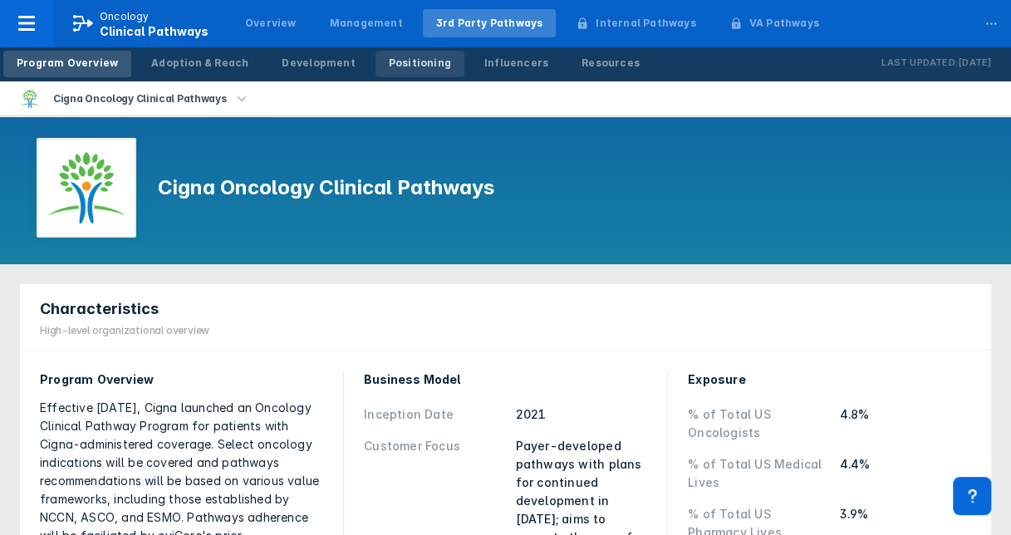
click at [398, 56] on div "Positioning" at bounding box center [420, 63] width 62 height 15
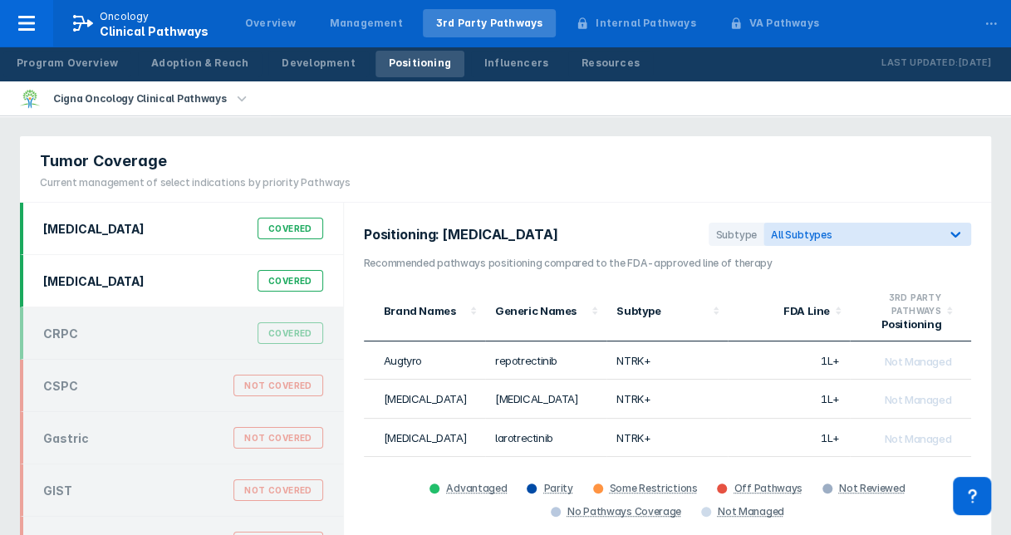
click at [287, 270] on div "Covered" at bounding box center [291, 281] width 66 height 22
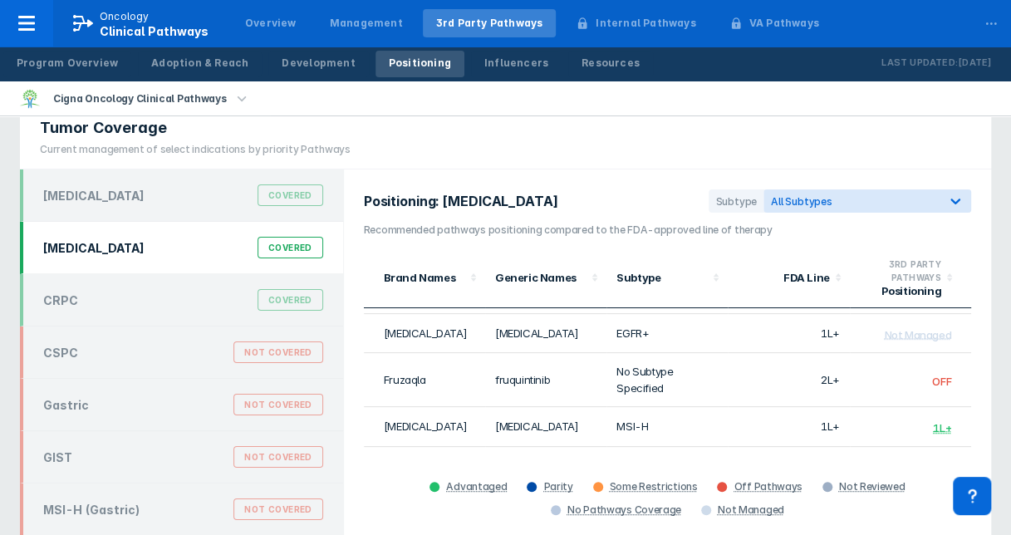
scroll to position [66, 0]
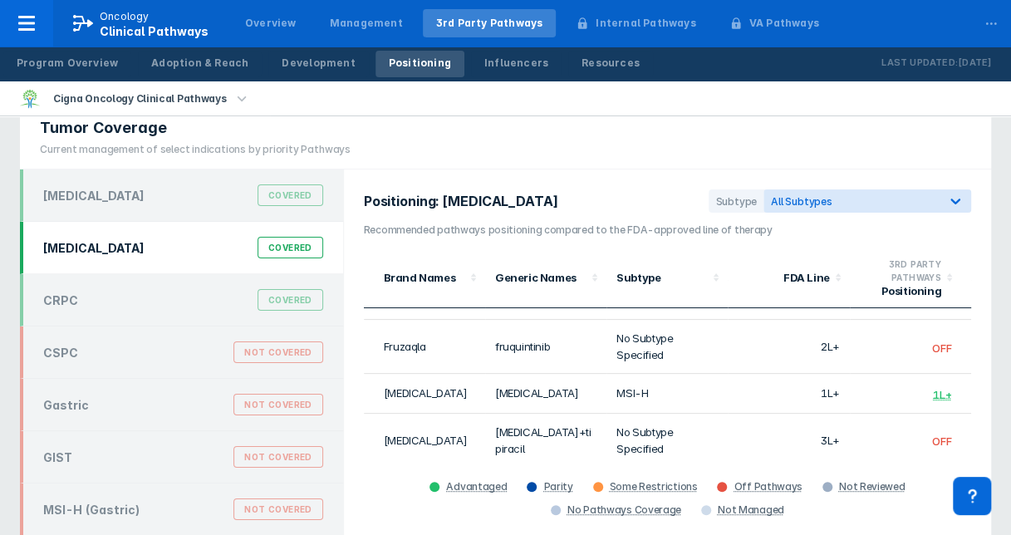
click at [973, 439] on div "Positioning: Colorectal Cancer Subtype All Subtypes Recommended pathways positi…" at bounding box center [667, 355] width 647 height 372
click at [974, 439] on div "Positioning: Colorectal Cancer Subtype All Subtypes Recommended pathways positi…" at bounding box center [667, 355] width 647 height 372
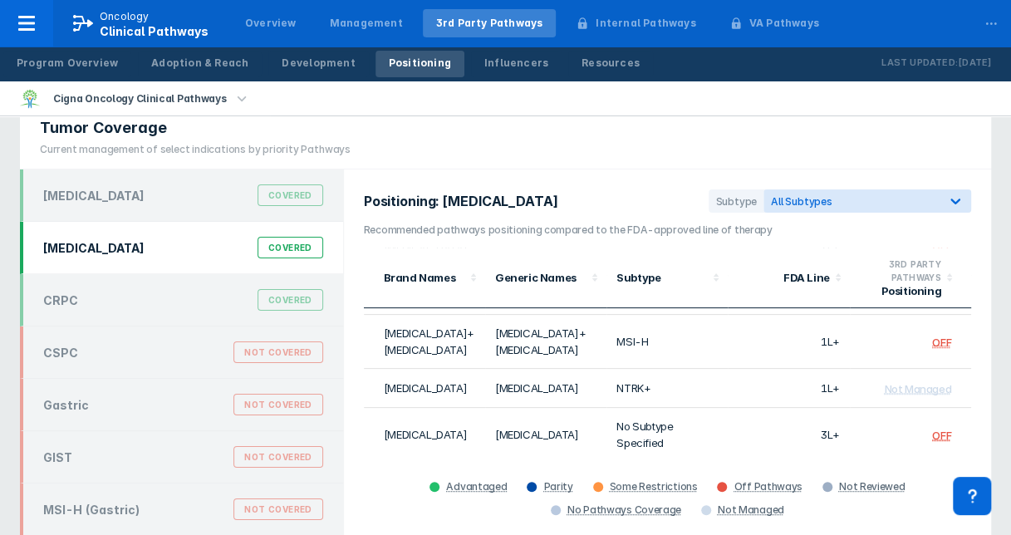
scroll to position [266, 0]
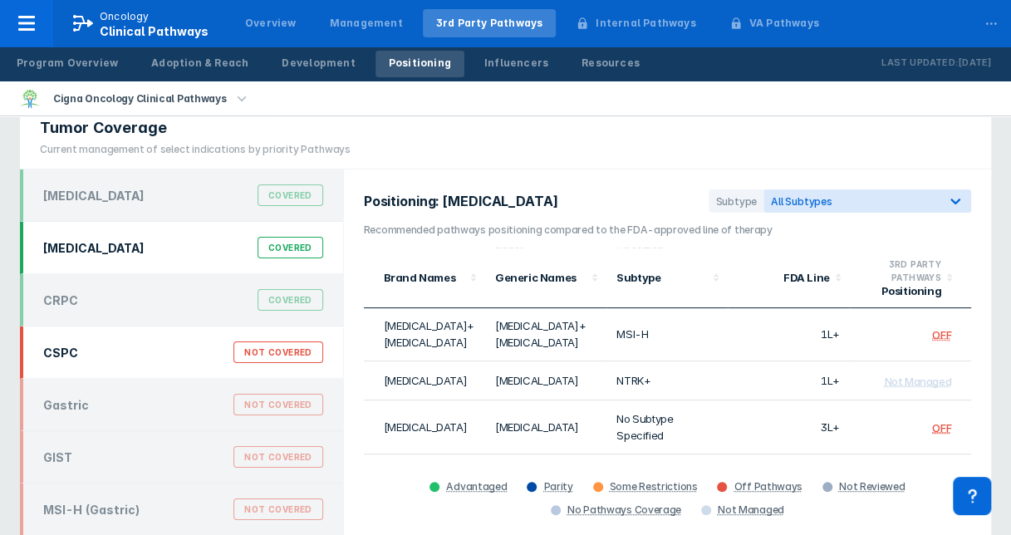
click at [267, 350] on div "Not Covered" at bounding box center [277, 352] width 89 height 22
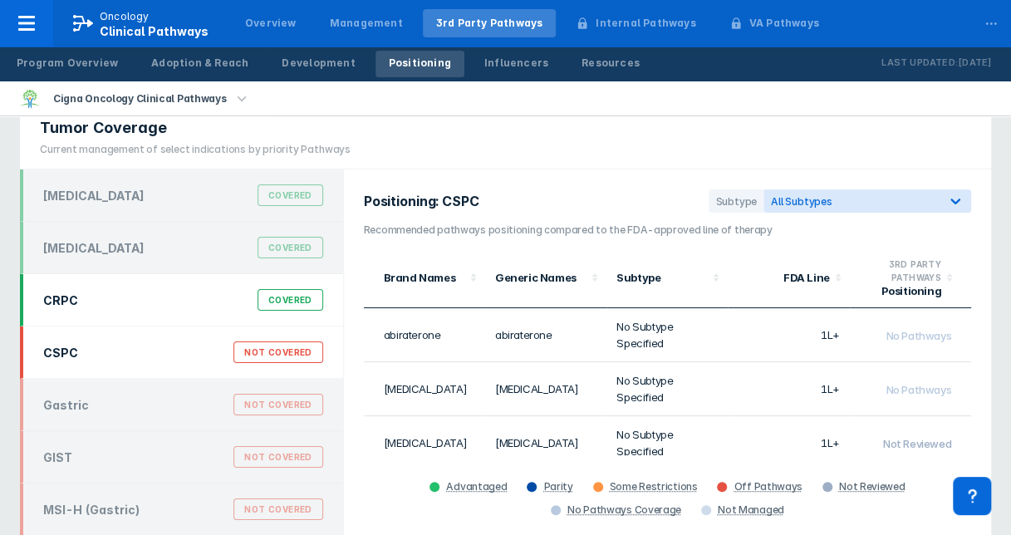
click at [289, 291] on div "Covered" at bounding box center [291, 300] width 66 height 22
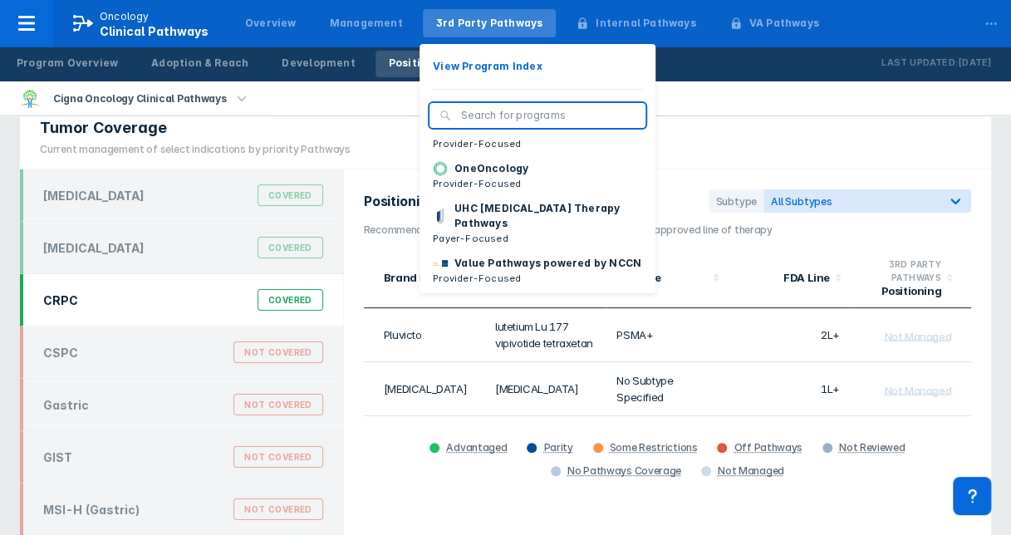
scroll to position [249, 0]
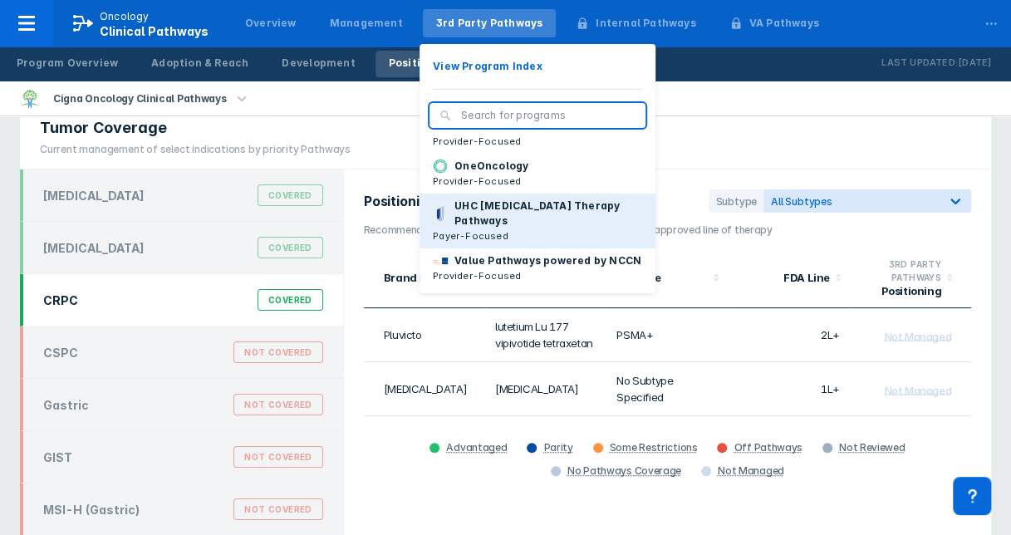
click at [513, 209] on p "UHC Cancer Therapy Pathways" at bounding box center [548, 214] width 188 height 30
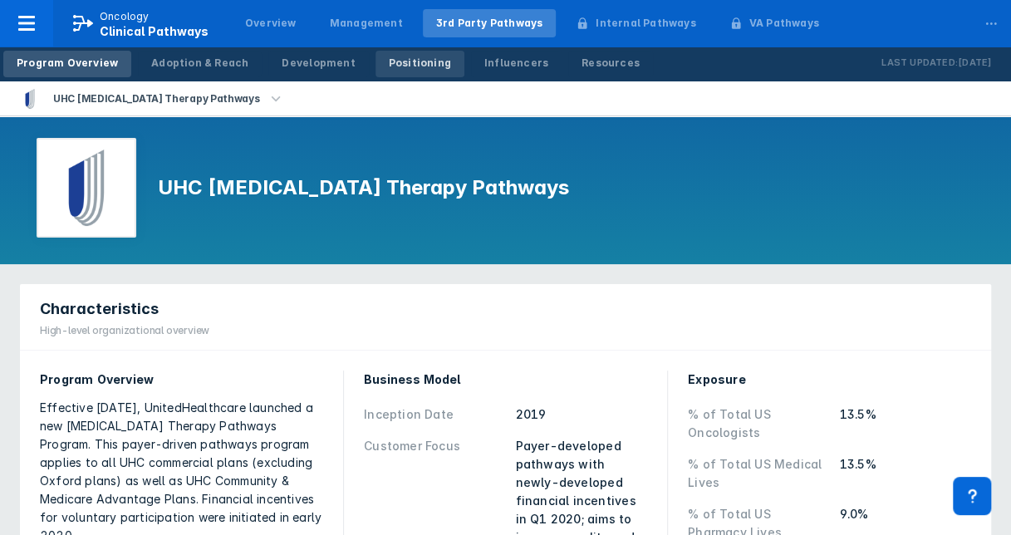
click at [389, 65] on div "Positioning" at bounding box center [420, 63] width 62 height 15
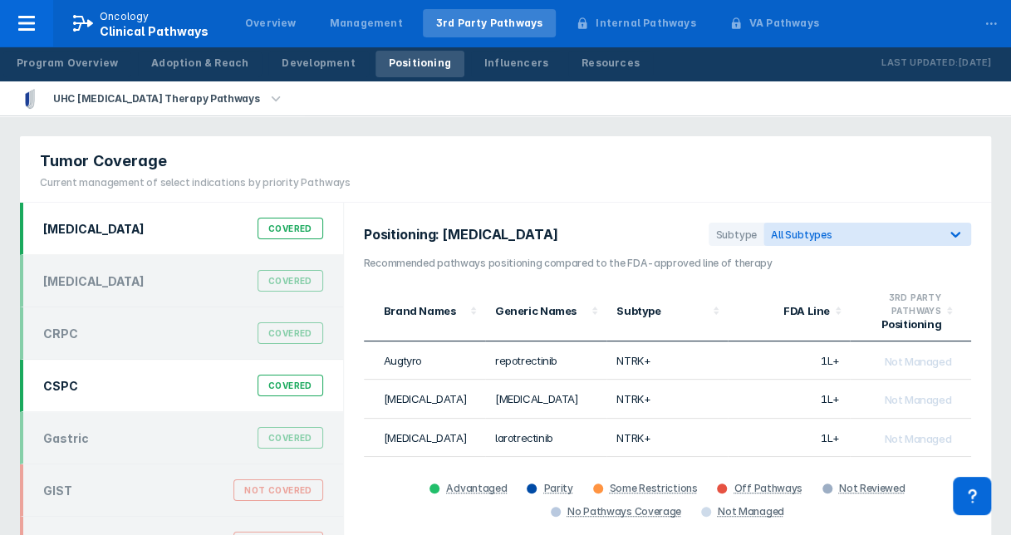
click at [286, 377] on div "Covered" at bounding box center [291, 386] width 66 height 22
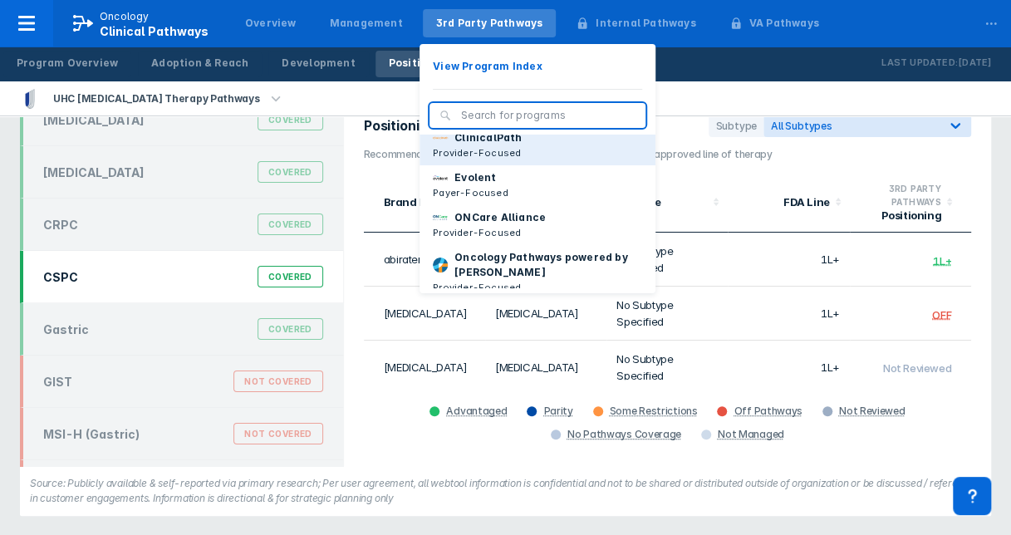
scroll to position [83, 0]
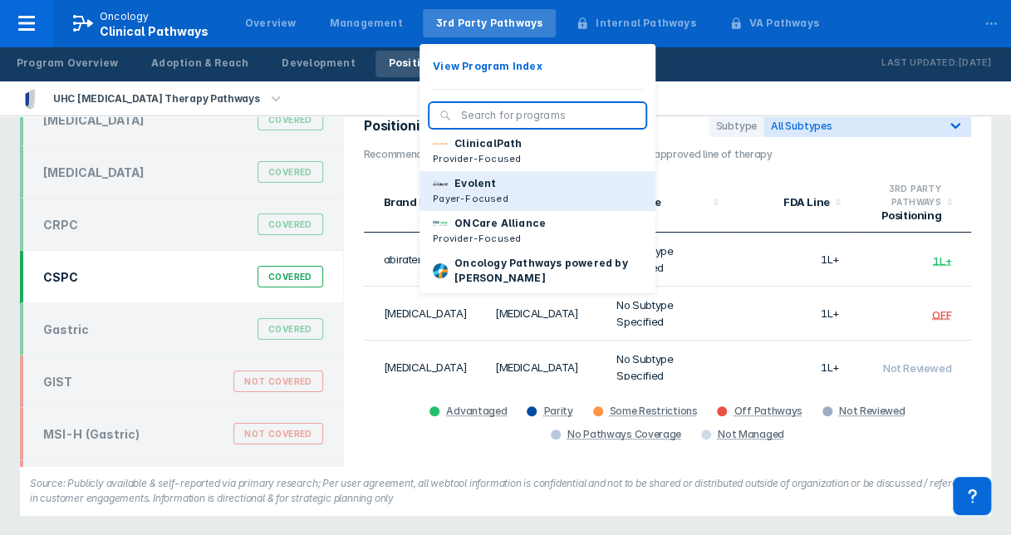
click at [488, 199] on button "Evolent Payer-Focused" at bounding box center [538, 191] width 236 height 40
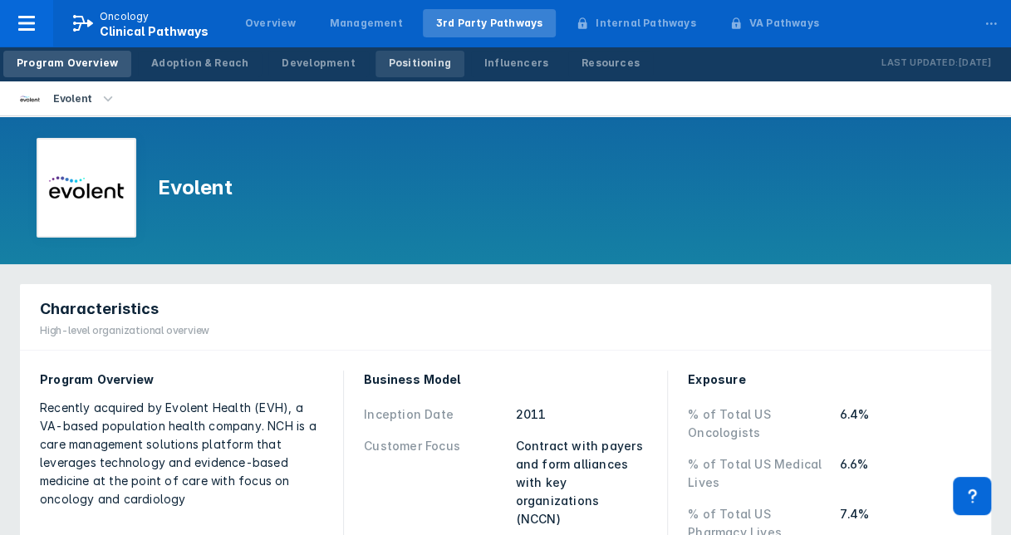
click at [412, 67] on div "Positioning" at bounding box center [420, 63] width 62 height 15
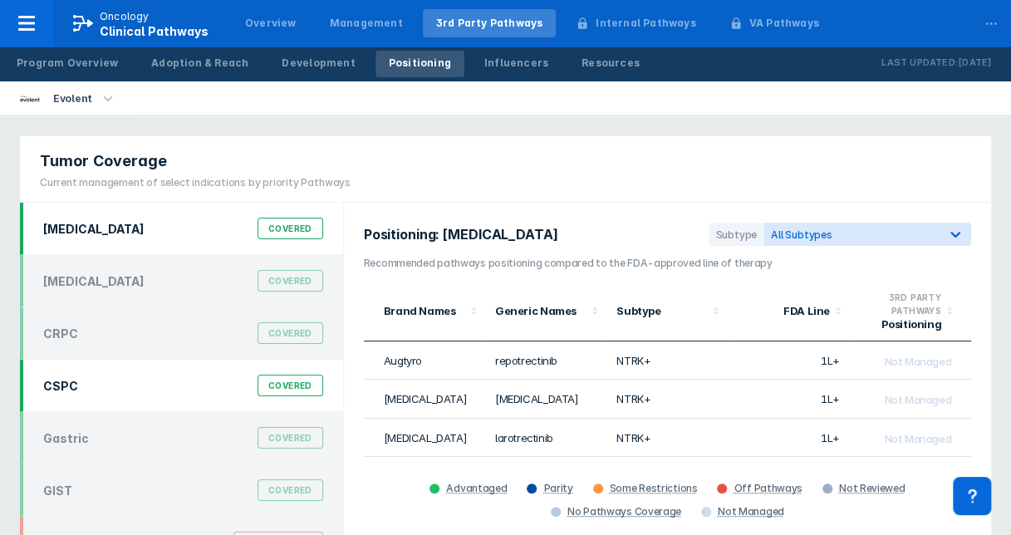
click at [276, 377] on div "Covered" at bounding box center [291, 386] width 66 height 22
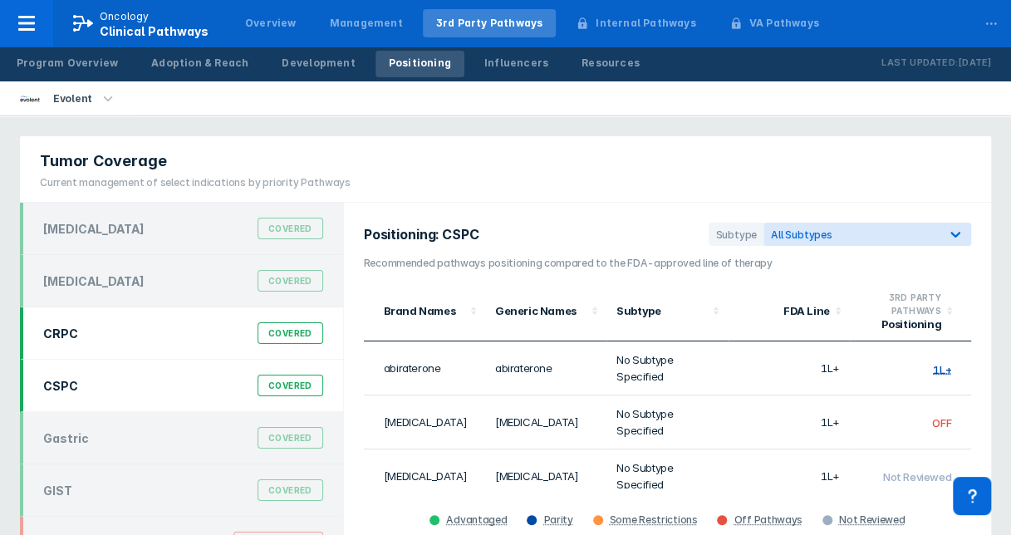
click at [288, 331] on div "Covered" at bounding box center [291, 333] width 66 height 22
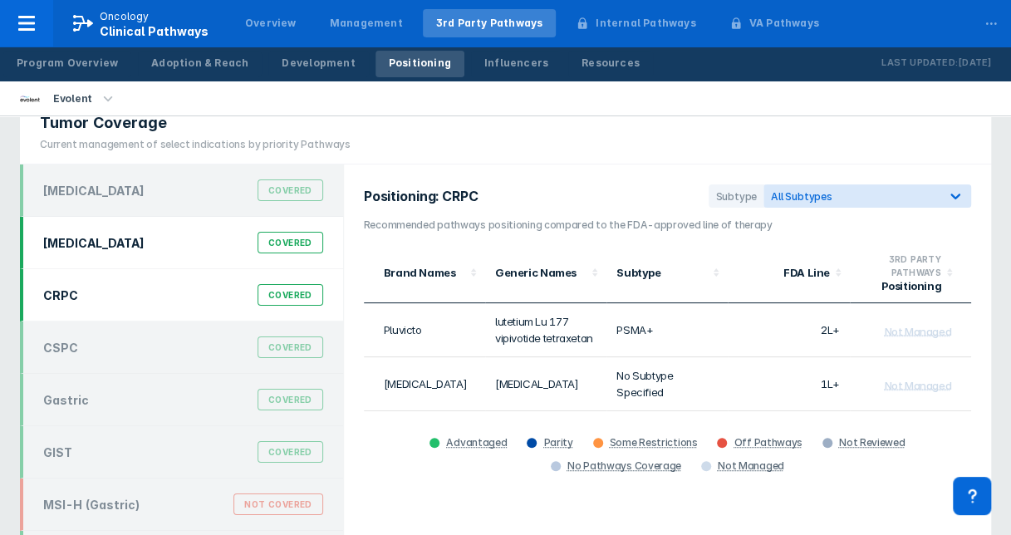
click at [281, 239] on div "Covered" at bounding box center [291, 243] width 66 height 22
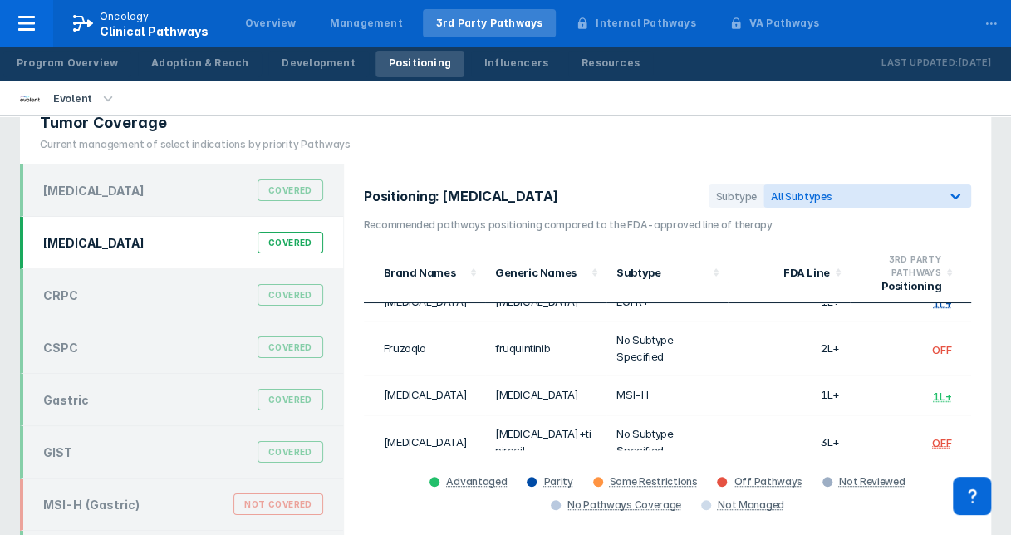
scroll to position [66, 0]
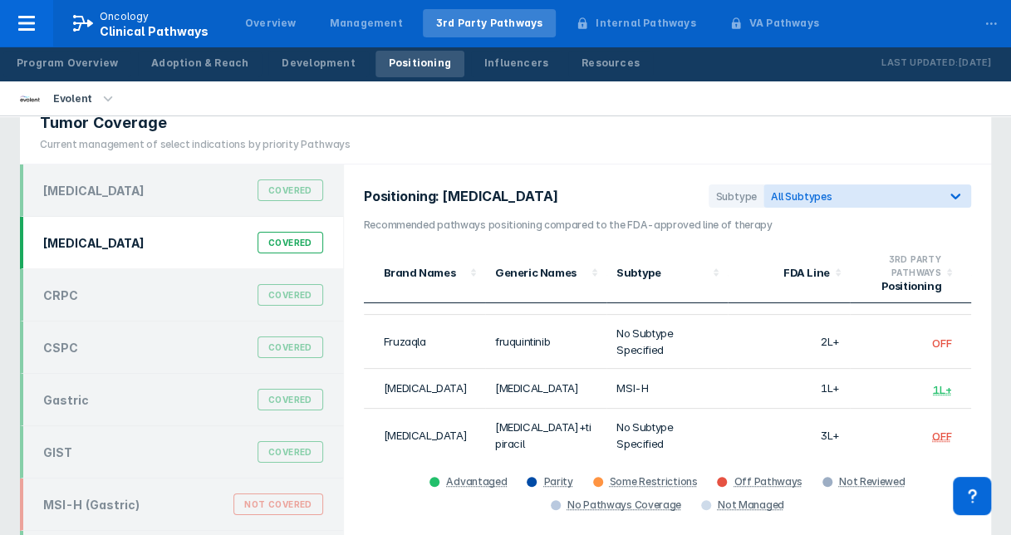
drag, startPoint x: 967, startPoint y: 449, endPoint x: 964, endPoint y: 462, distance: 12.7
click at [968, 450] on div "Advantaged Parity Some Restrictions Off Pathways Not Reviewed No Pathways Cover…" at bounding box center [667, 483] width 607 height 66
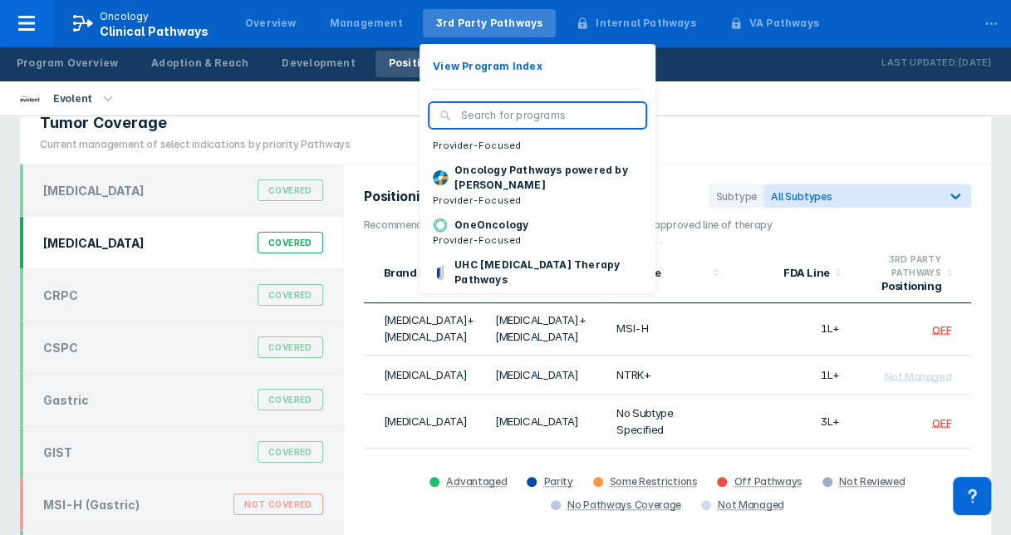
scroll to position [178, 0]
click at [485, 151] on p "Provider-Focused" at bounding box center [489, 143] width 113 height 15
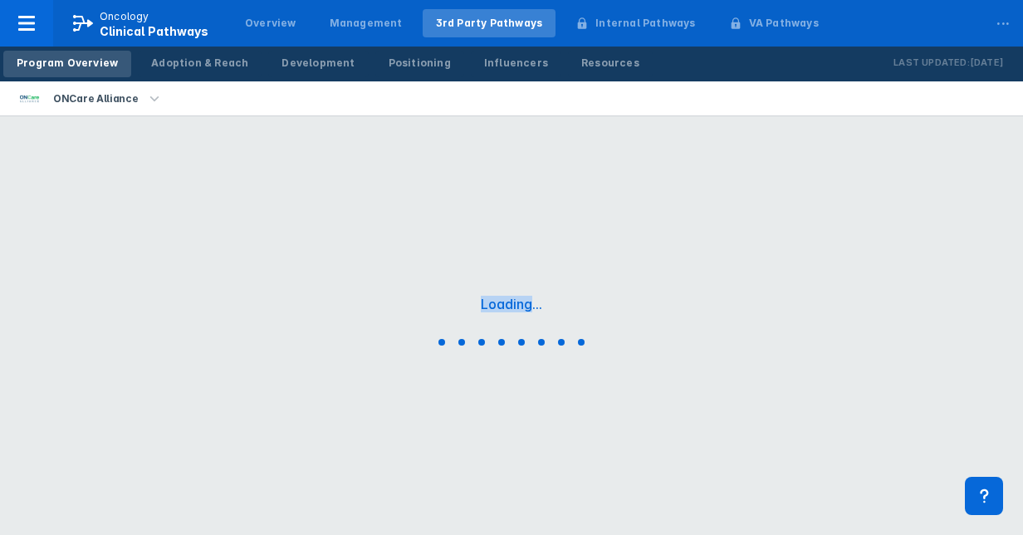
click at [485, 155] on div "Loading..." at bounding box center [511, 323] width 1023 height 415
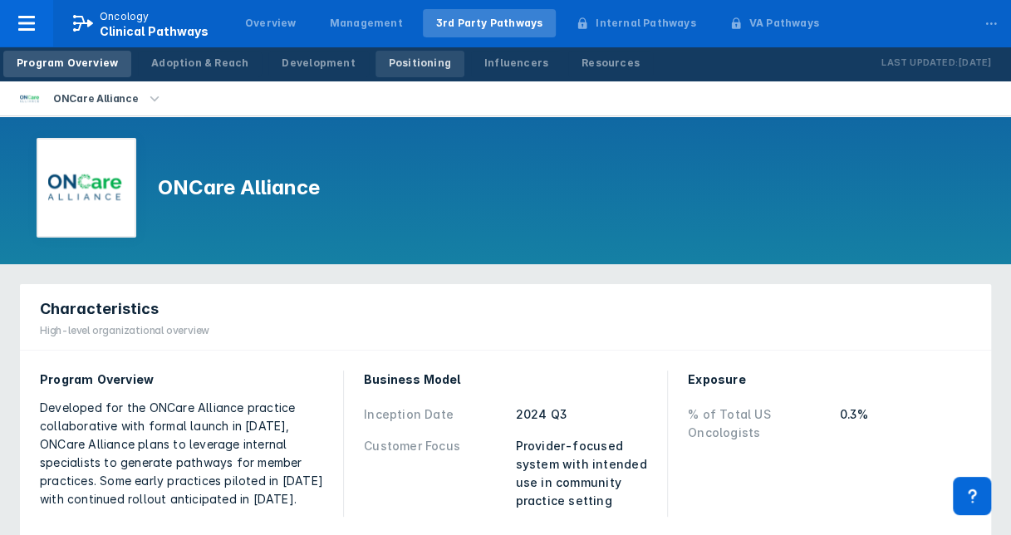
click at [401, 69] on div "Positioning" at bounding box center [420, 63] width 62 height 15
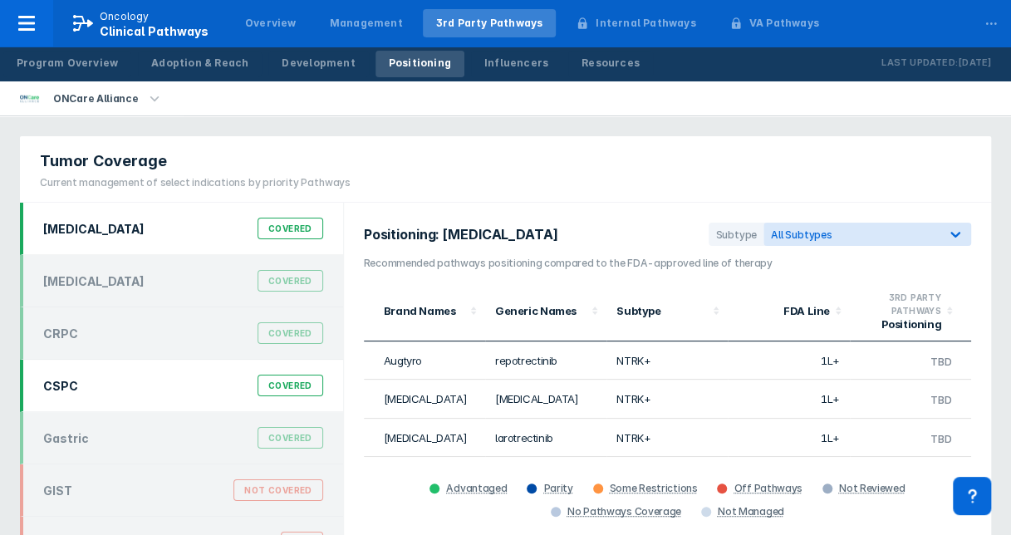
click at [269, 380] on div "Covered" at bounding box center [291, 386] width 66 height 22
